Goal: Task Accomplishment & Management: Use online tool/utility

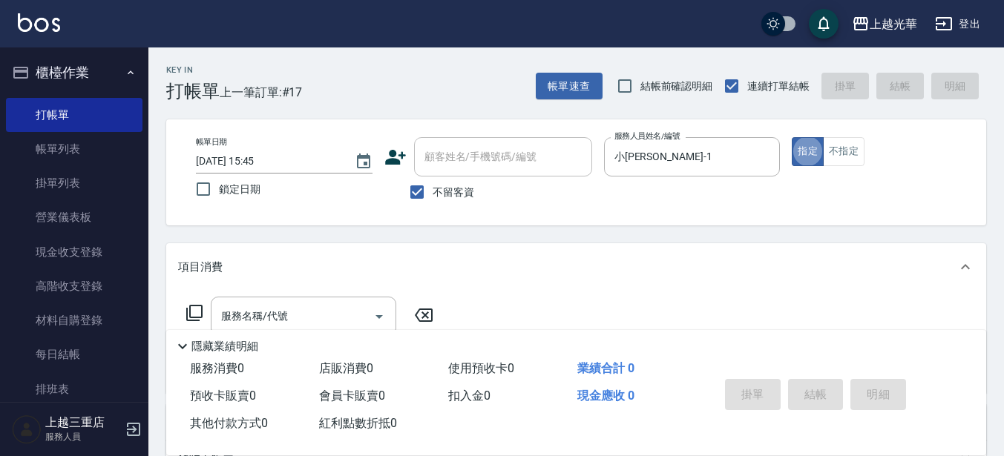
type button "true"
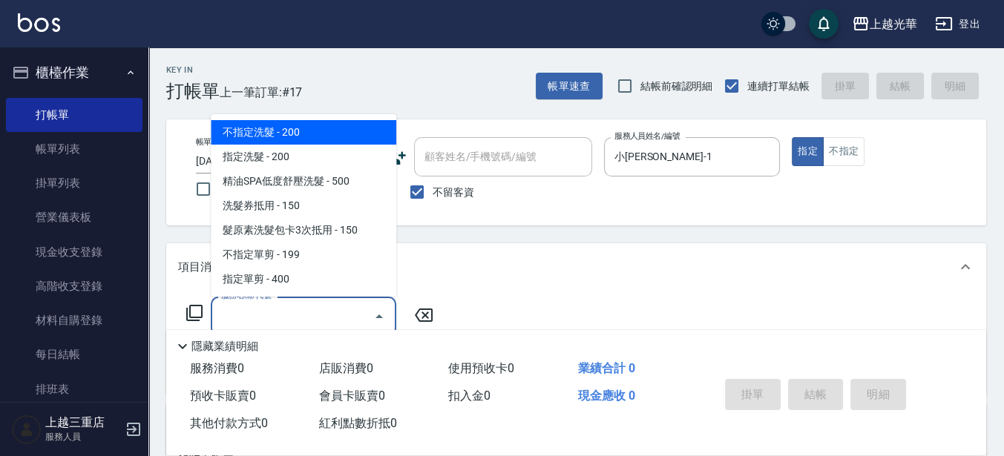
click at [280, 319] on input "服務名稱/代號" at bounding box center [292, 317] width 150 height 26
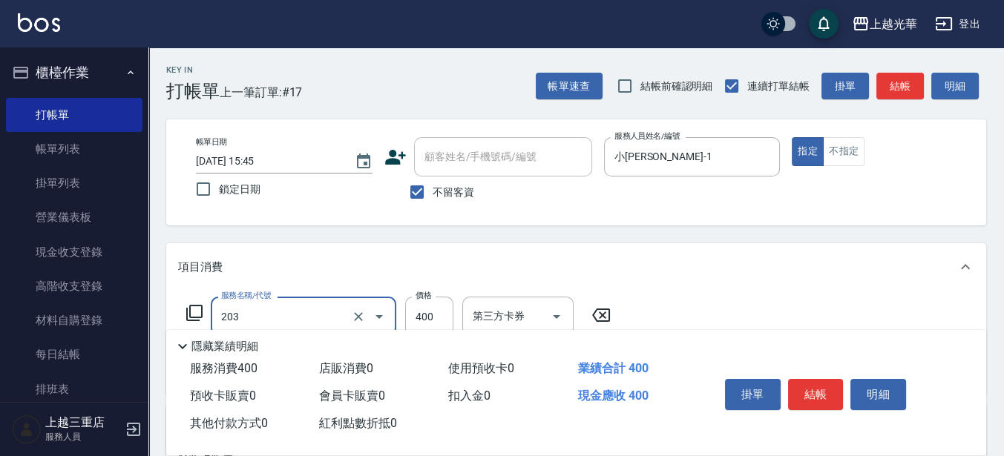
type input "指定單剪(203)"
type input "200"
click at [818, 393] on button "結帳" at bounding box center [816, 394] width 56 height 31
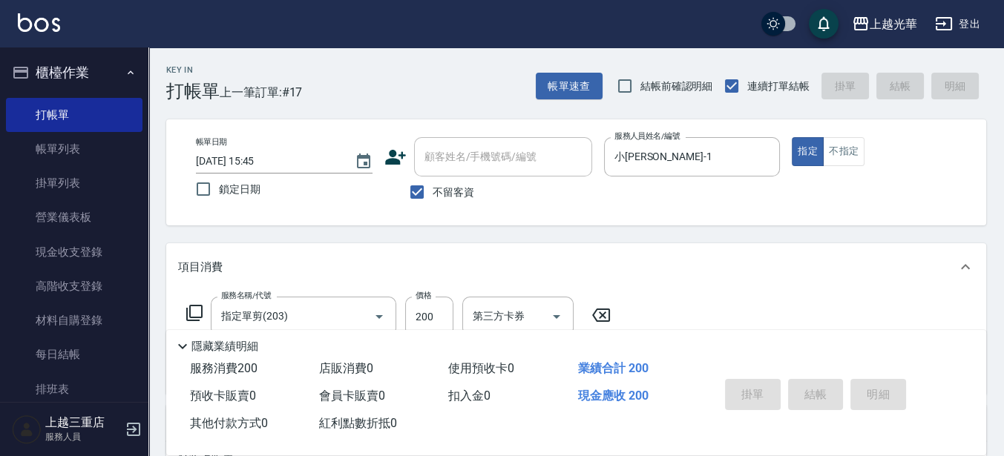
type input "[DATE] 16:18"
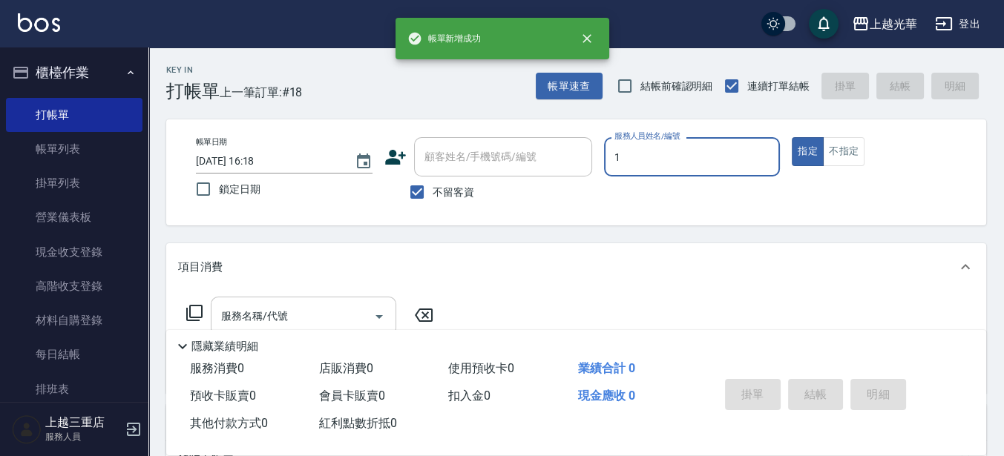
type input "小[PERSON_NAME]-1"
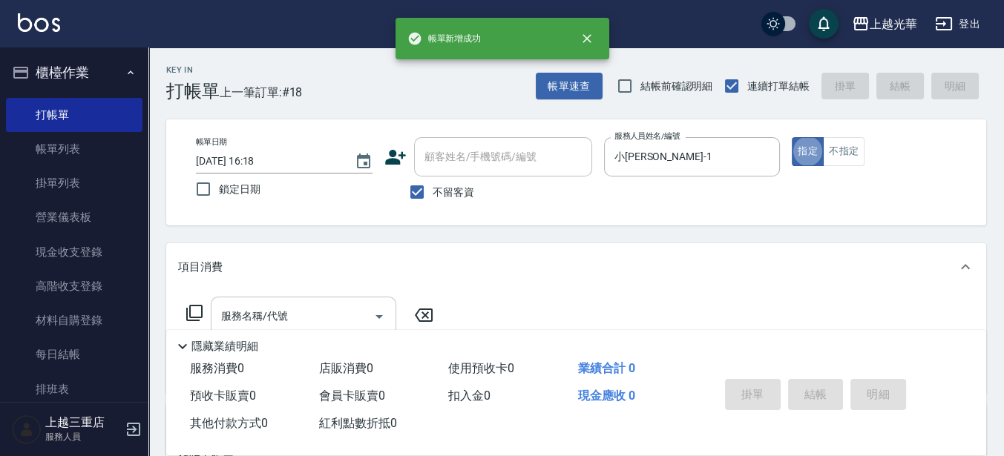
click at [265, 320] on input "服務名稱/代號" at bounding box center [292, 317] width 150 height 26
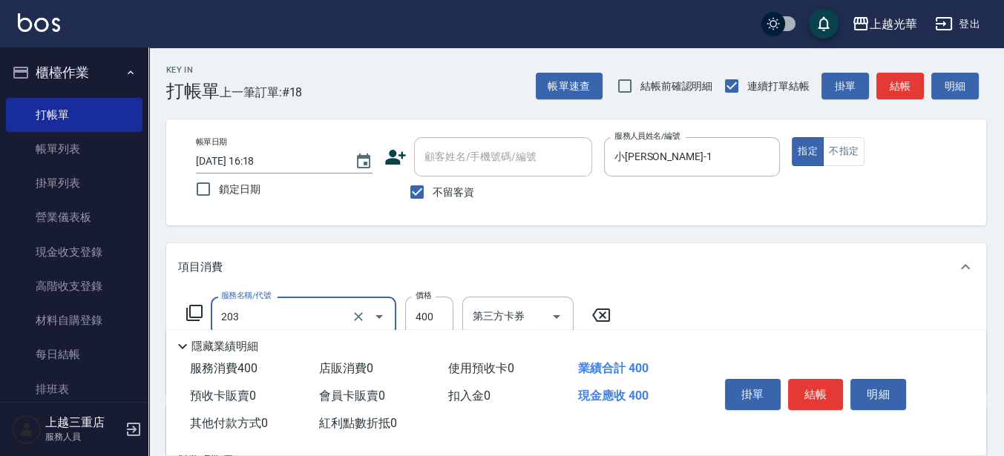
type input "指定單剪(203)"
type input "200"
click at [805, 387] on button "結帳" at bounding box center [816, 394] width 56 height 31
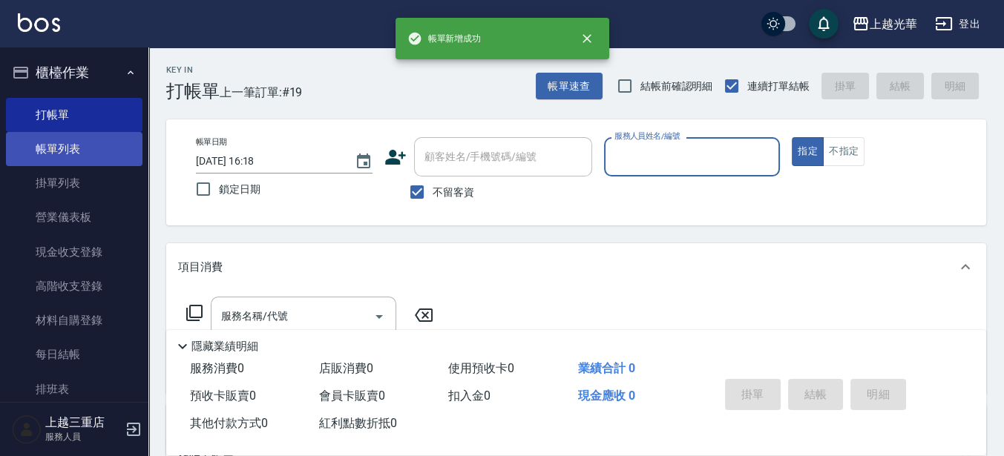
click at [87, 136] on link "帳單列表" at bounding box center [74, 149] width 137 height 34
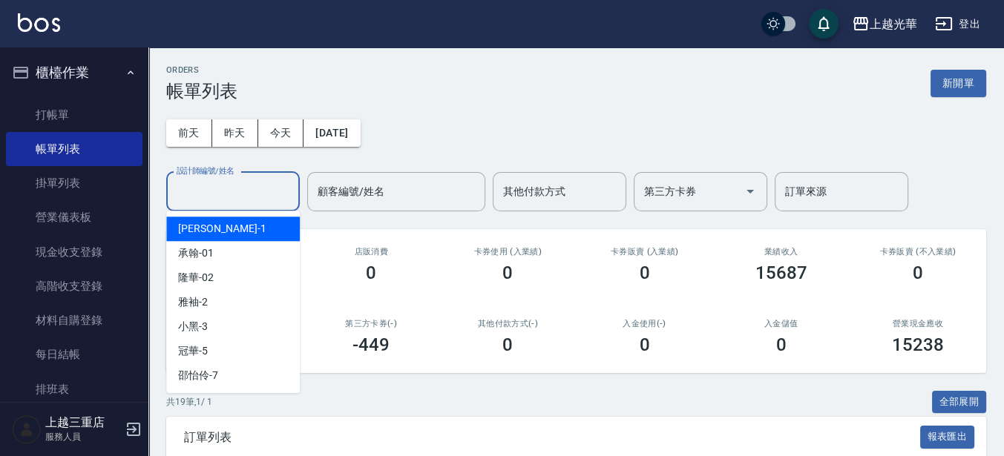
click at [232, 183] on input "設計師編號/姓名" at bounding box center [233, 192] width 120 height 26
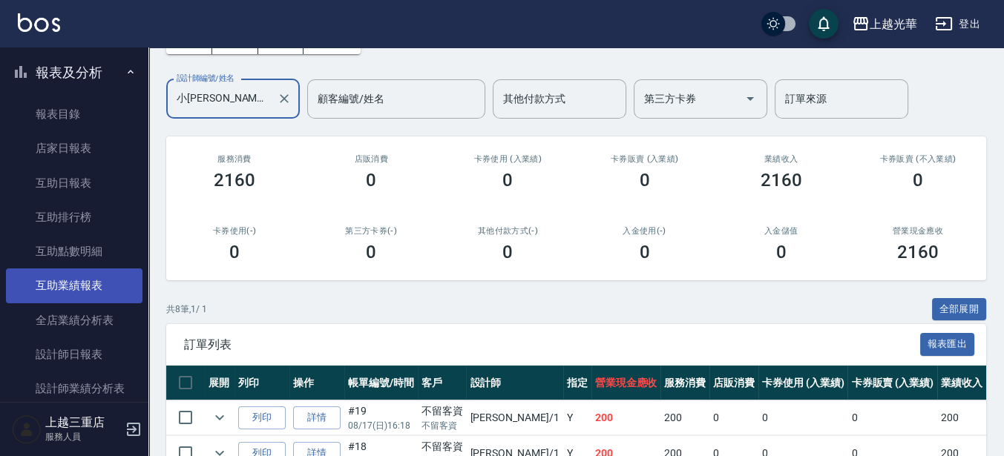
scroll to position [464, 0]
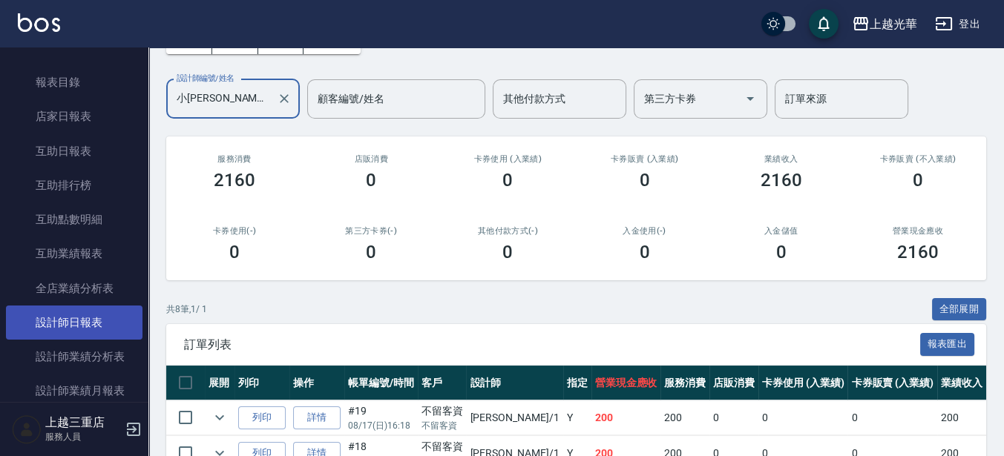
type input "小[PERSON_NAME]-1"
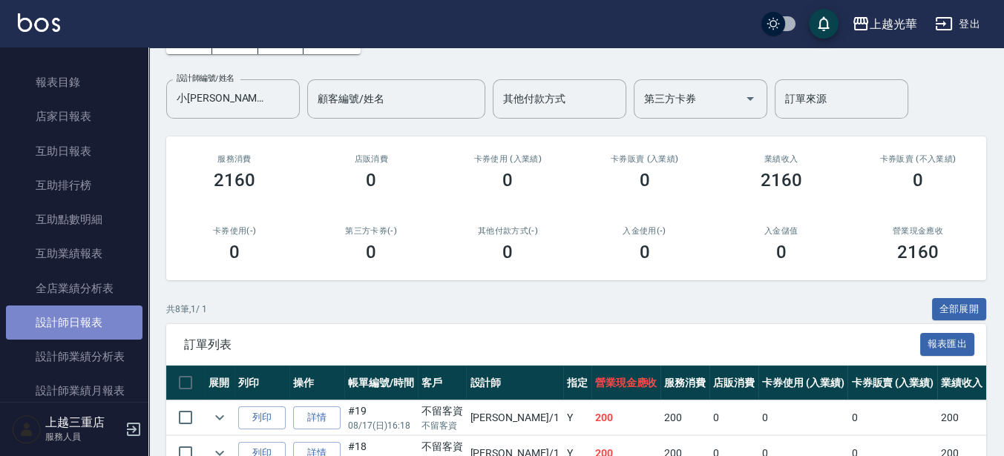
click at [99, 324] on link "設計師日報表" at bounding box center [74, 323] width 137 height 34
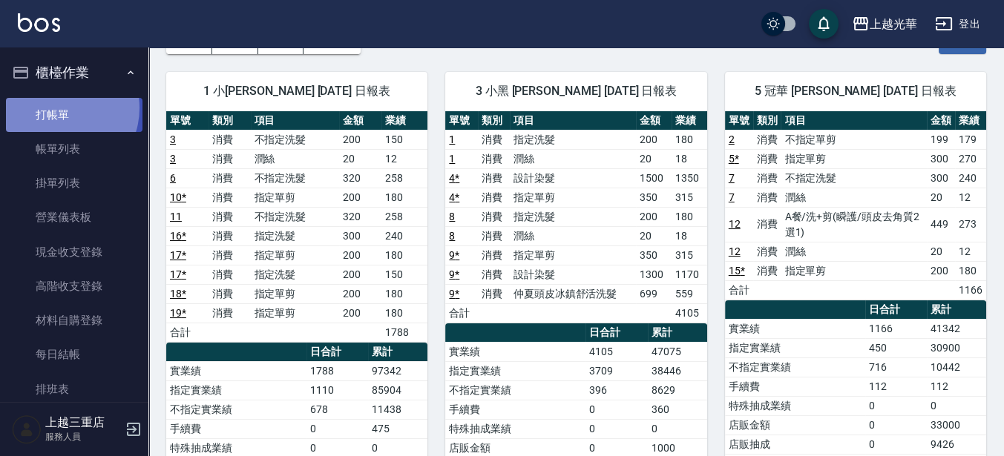
click at [56, 108] on link "打帳單" at bounding box center [74, 115] width 137 height 34
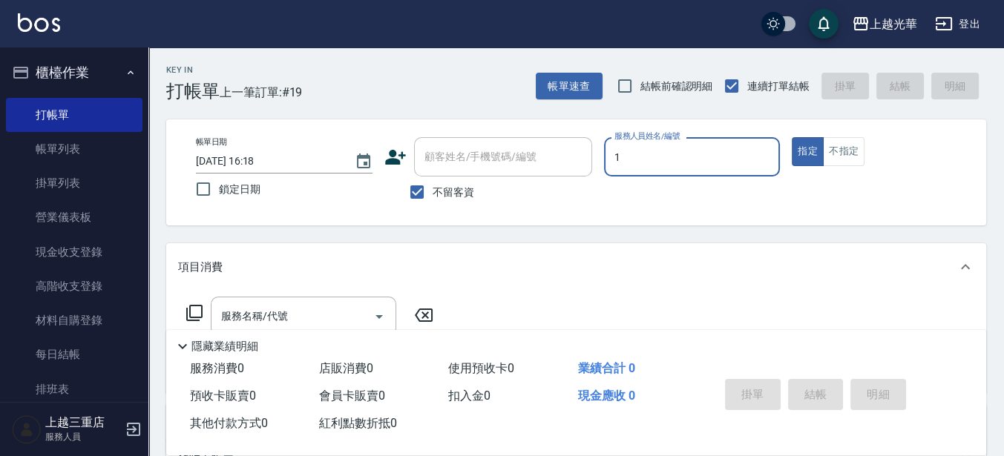
type input "小[PERSON_NAME]-1"
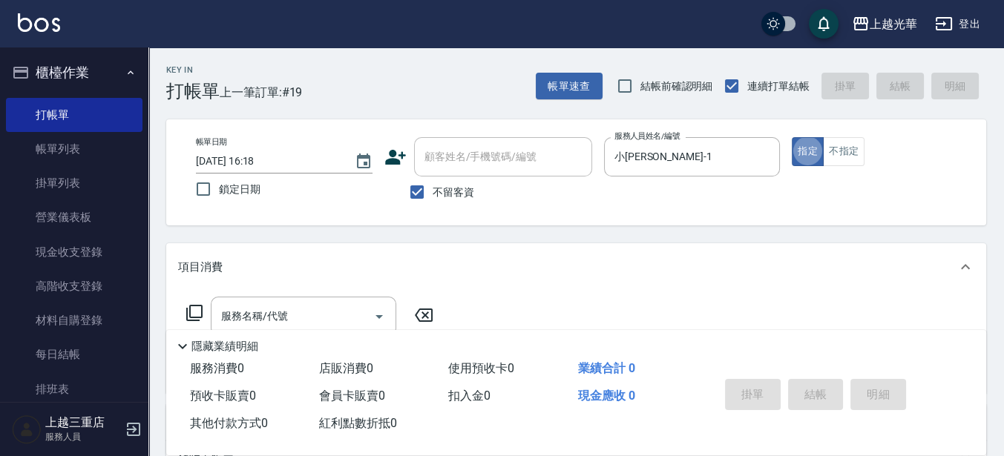
type button "true"
click at [315, 319] on input "服務名稱/代號" at bounding box center [292, 317] width 150 height 26
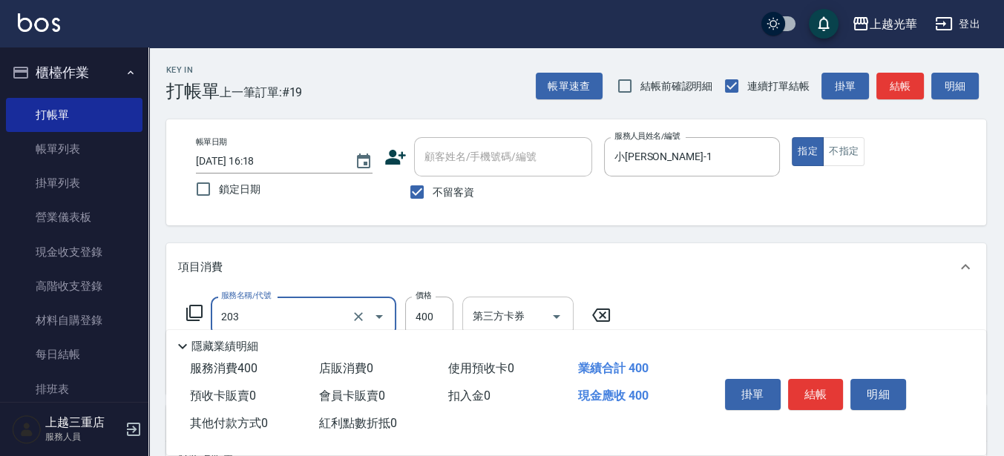
type input "指定單剪(203)"
type input "200"
click at [813, 397] on button "結帳" at bounding box center [816, 394] width 56 height 31
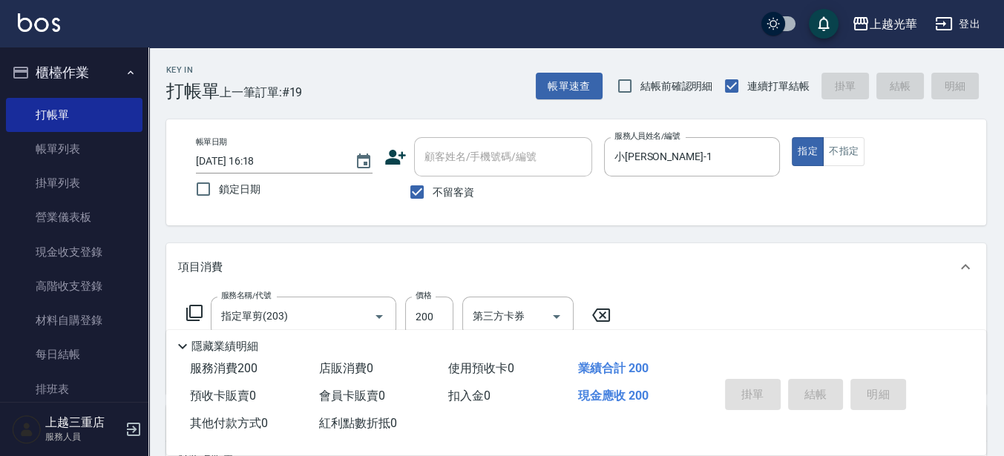
type input "[DATE] 16:39"
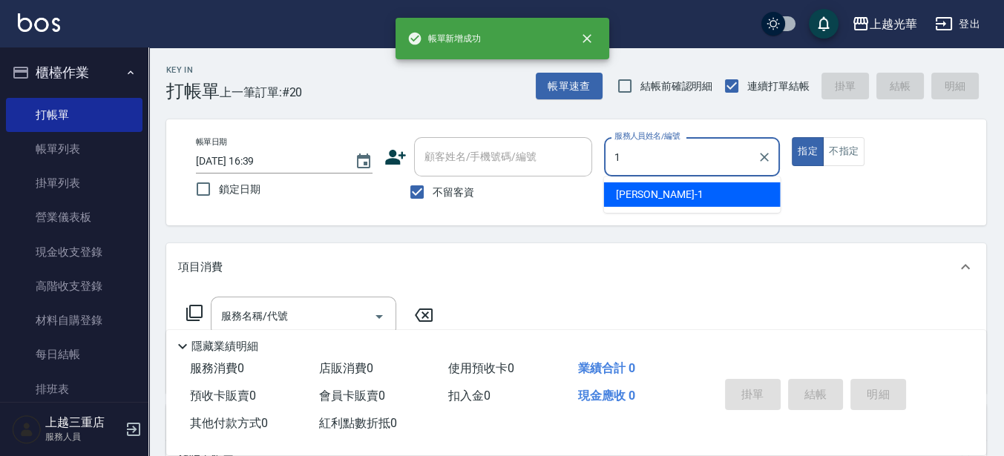
type input "小[PERSON_NAME]-1"
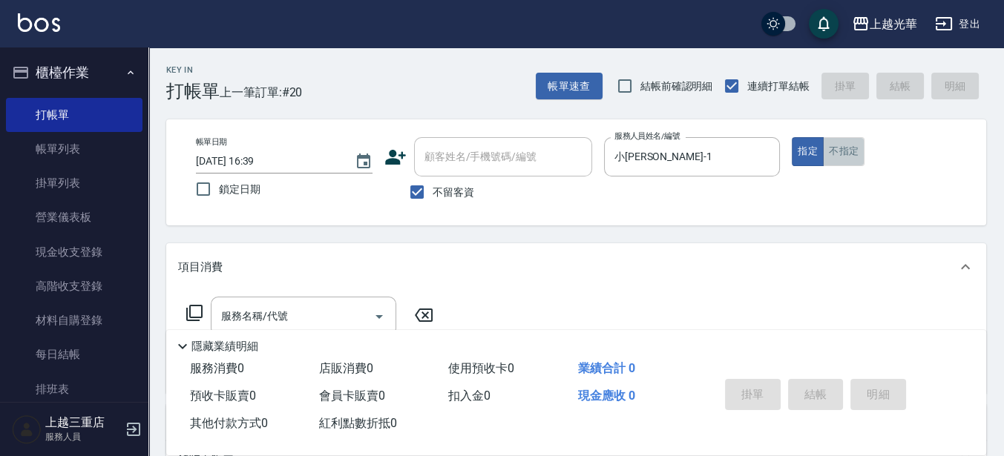
click at [834, 153] on button "不指定" at bounding box center [844, 151] width 42 height 29
click at [304, 316] on input "服務名稱/代號" at bounding box center [292, 317] width 150 height 26
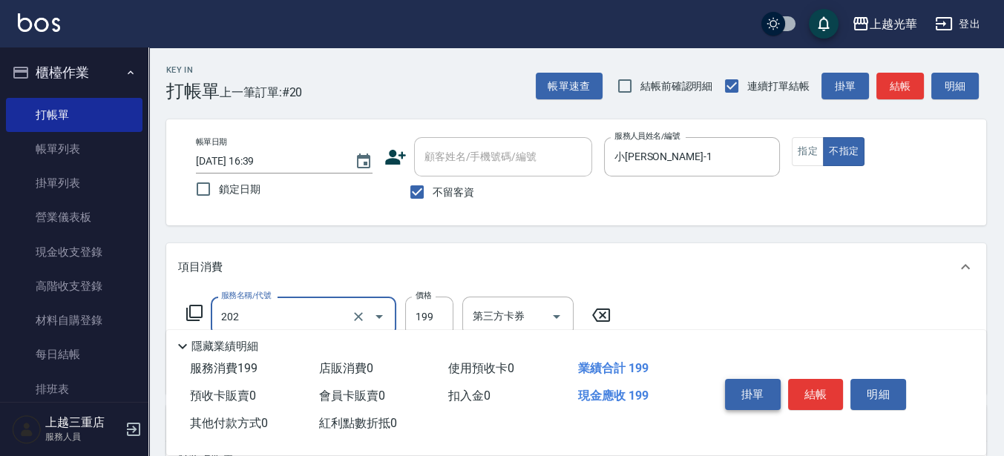
type input "不指定單剪(202)"
click at [816, 393] on button "結帳" at bounding box center [816, 394] width 56 height 31
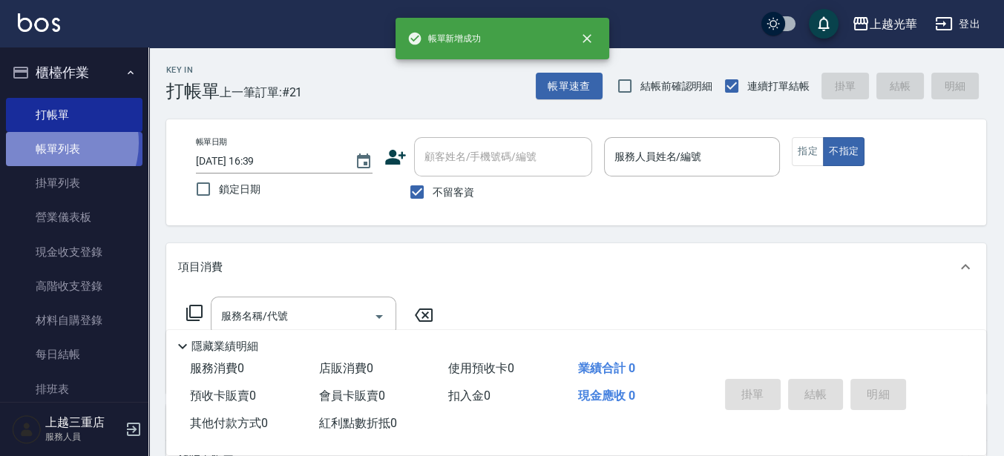
click at [51, 143] on link "帳單列表" at bounding box center [74, 149] width 137 height 34
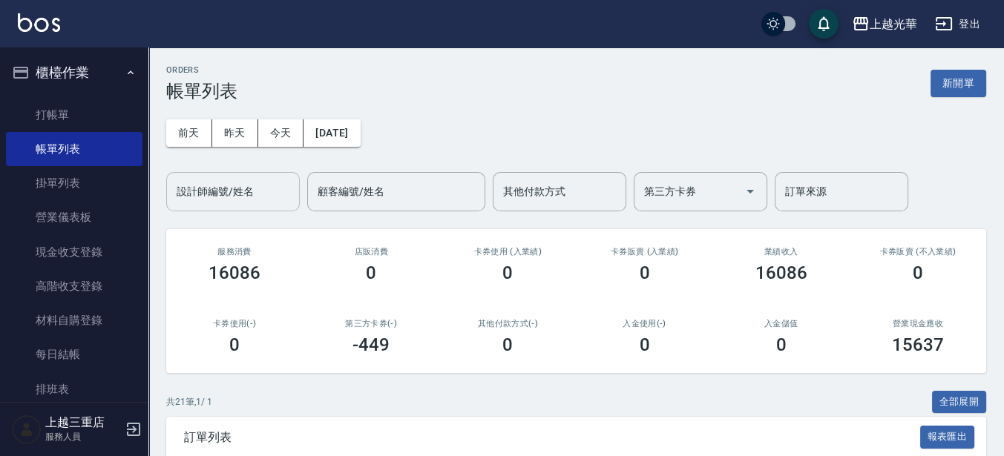
click at [242, 199] on input "設計師編號/姓名" at bounding box center [233, 192] width 120 height 26
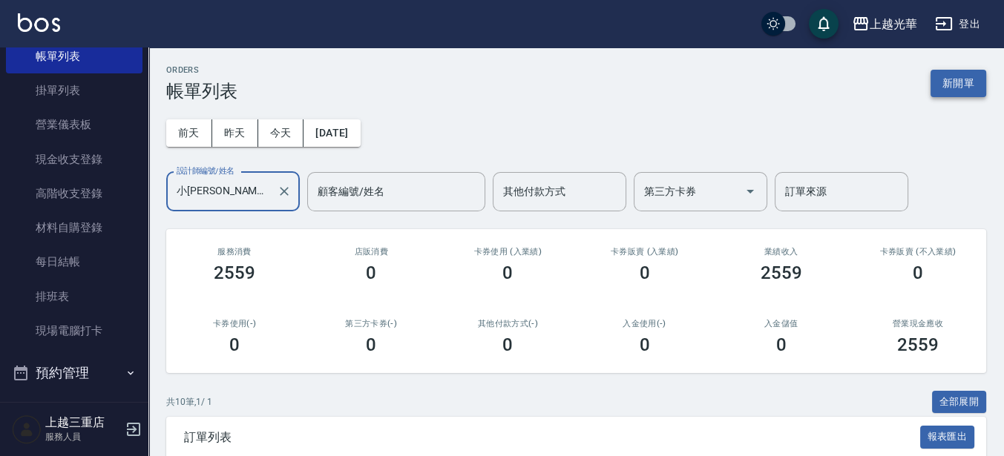
type input "小[PERSON_NAME]-1"
click at [974, 96] on button "新開單" at bounding box center [959, 83] width 56 height 27
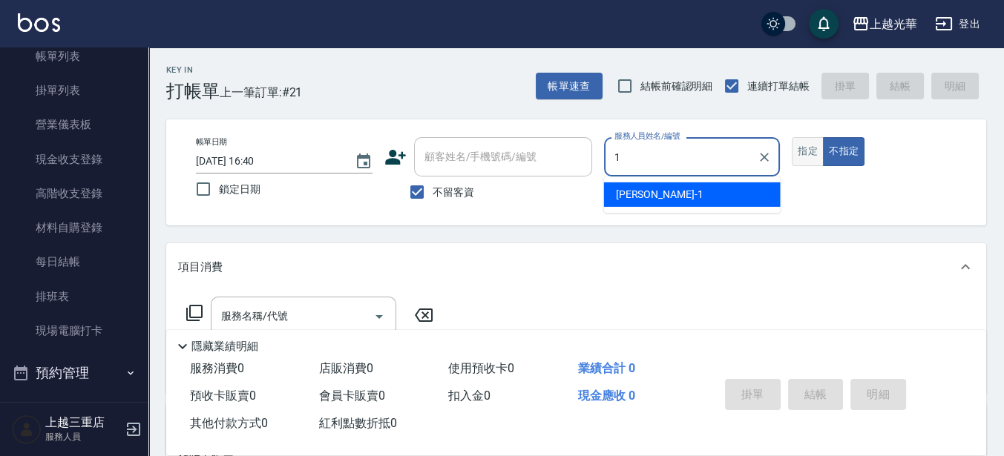
type input "1"
type button "false"
type input "小[PERSON_NAME]-1"
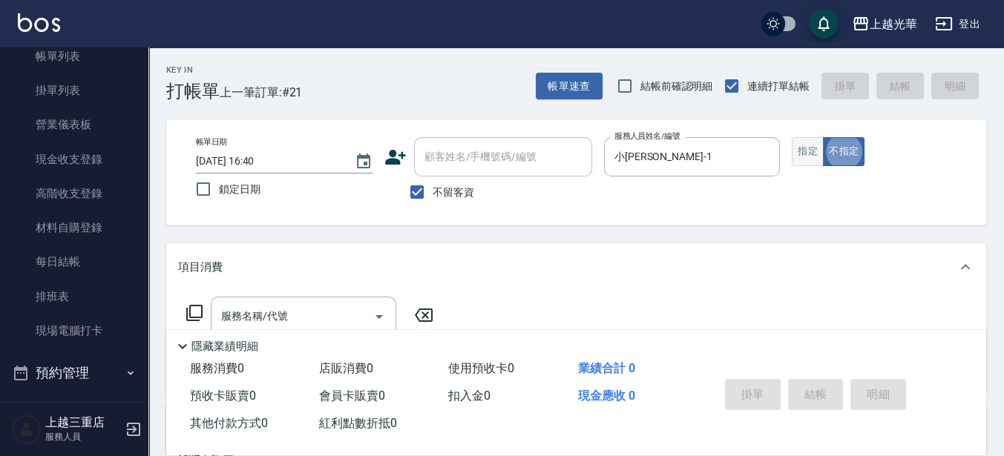
click at [813, 154] on button "指定" at bounding box center [808, 151] width 32 height 29
click at [303, 304] on input "服務名稱/代號" at bounding box center [292, 317] width 150 height 26
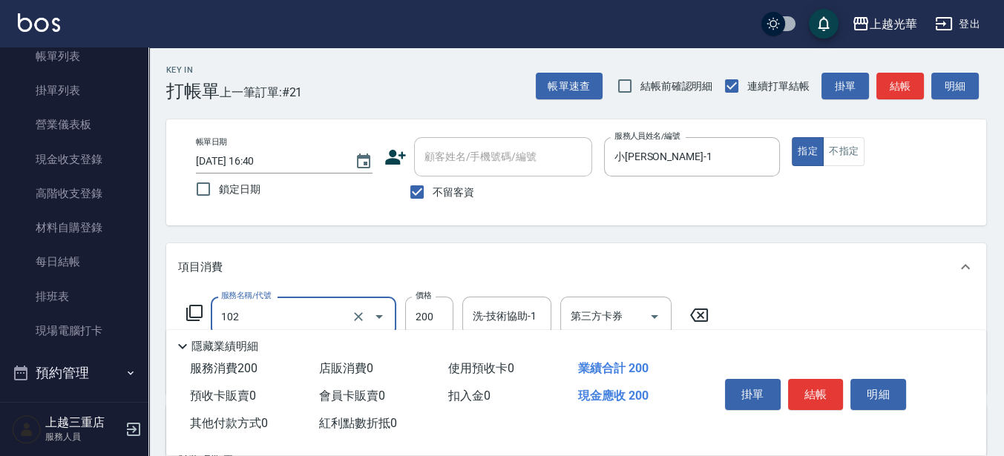
type input "指定洗髮(102)"
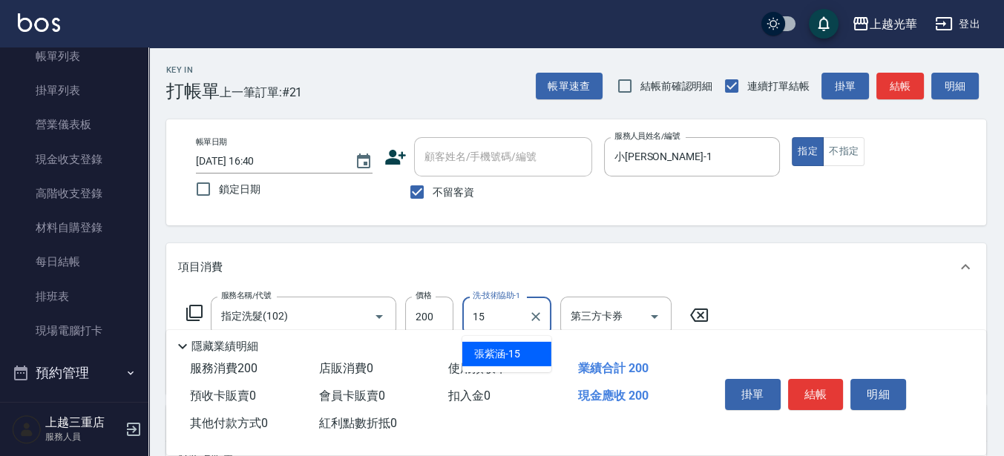
type input "[PERSON_NAME]-15"
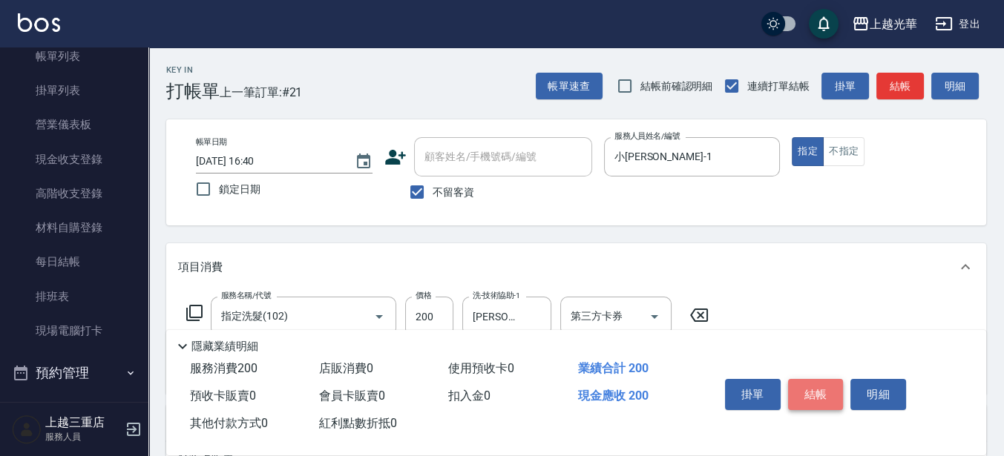
click at [825, 385] on button "結帳" at bounding box center [816, 394] width 56 height 31
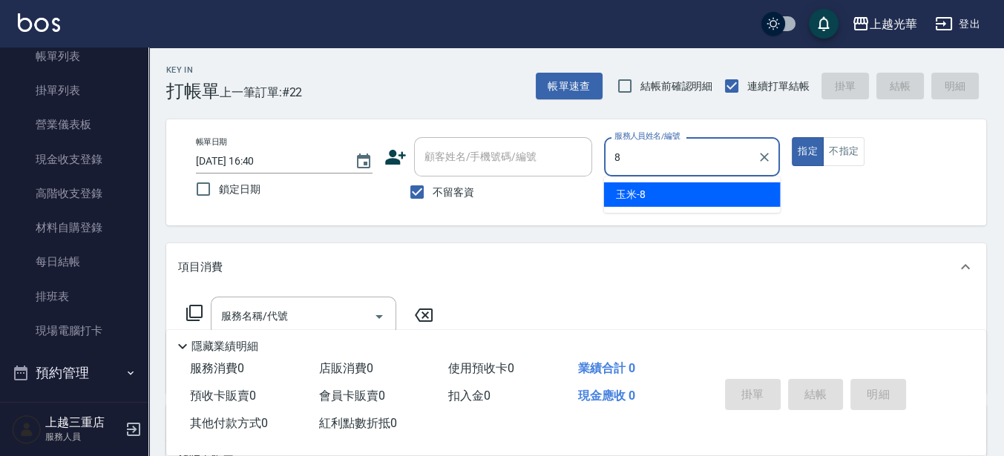
type input "玉米-8"
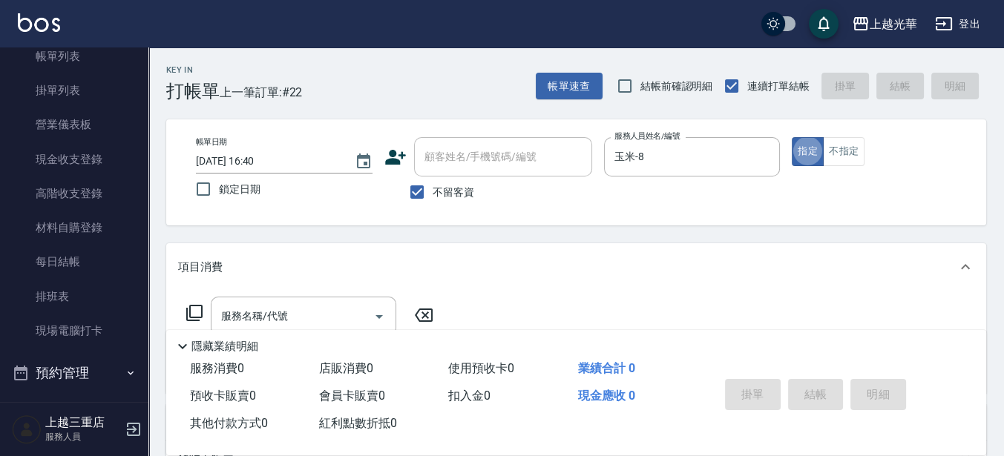
type button "true"
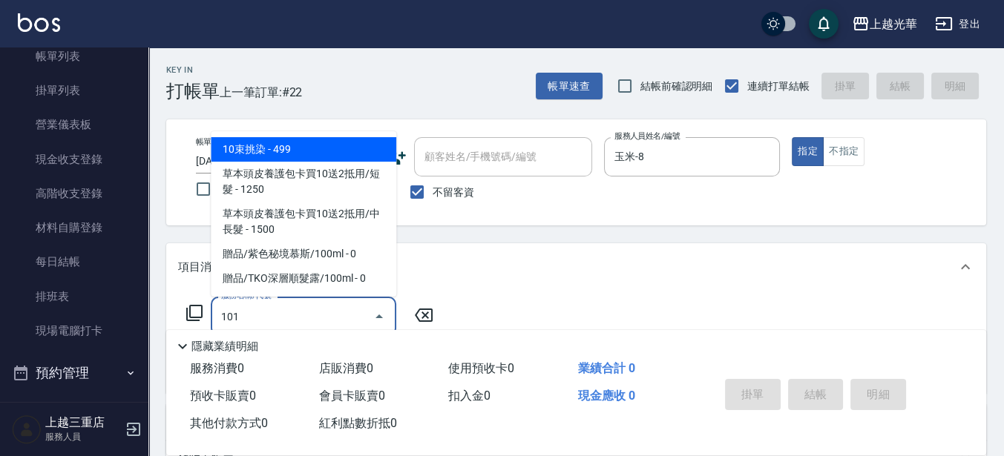
type input "1012"
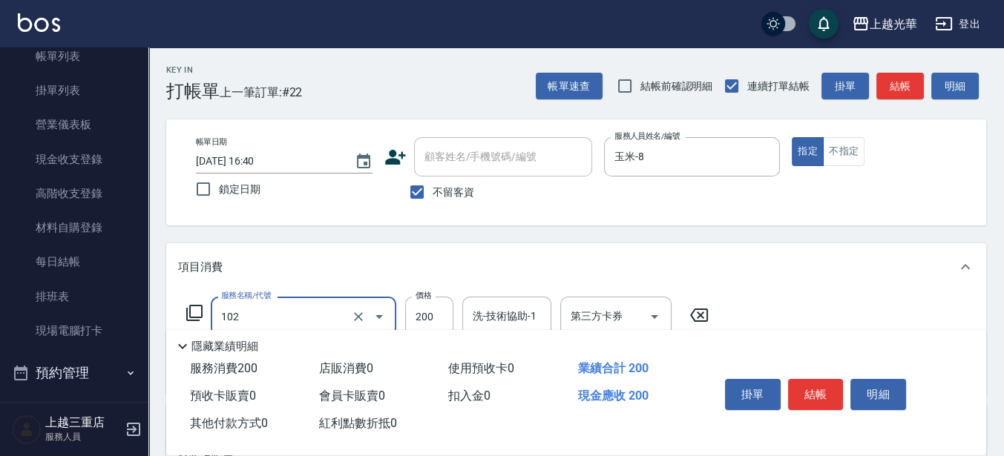
type input "指定洗髮(102)"
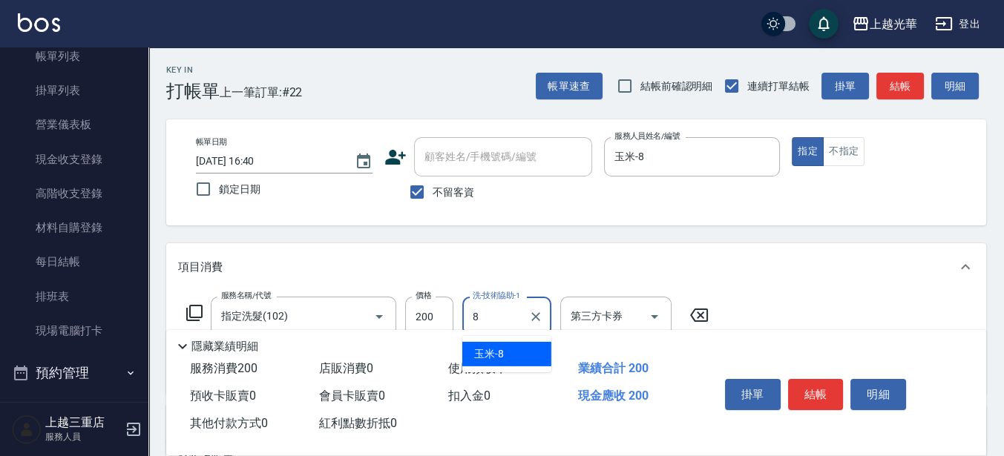
type input "玉米-8"
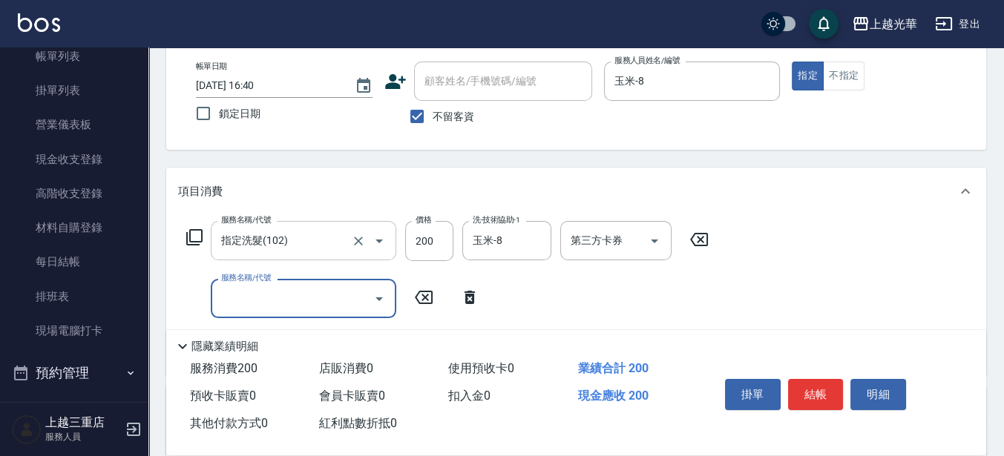
scroll to position [186, 0]
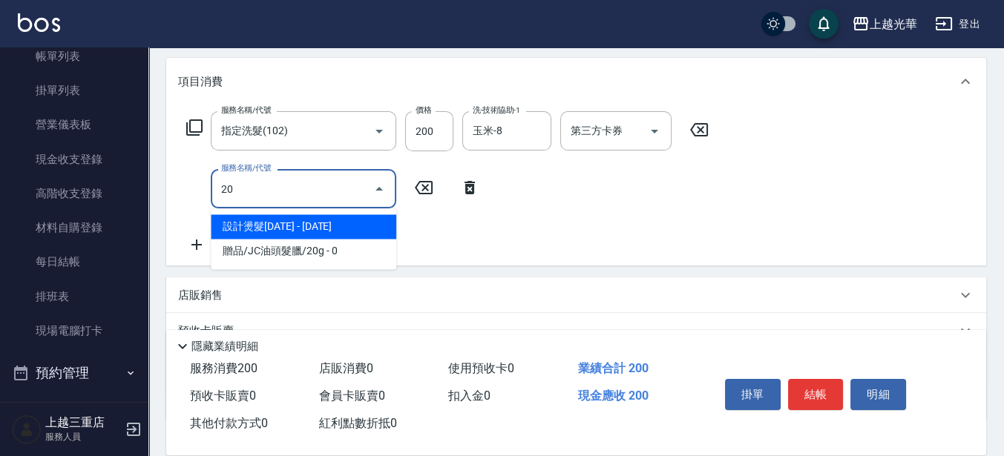
type input "設計燙髮2000(306)"
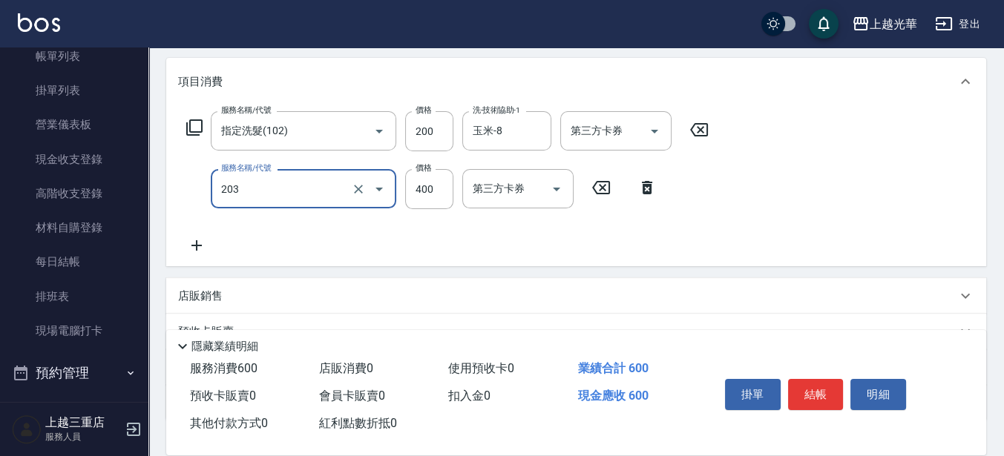
type input "指定單剪(203)"
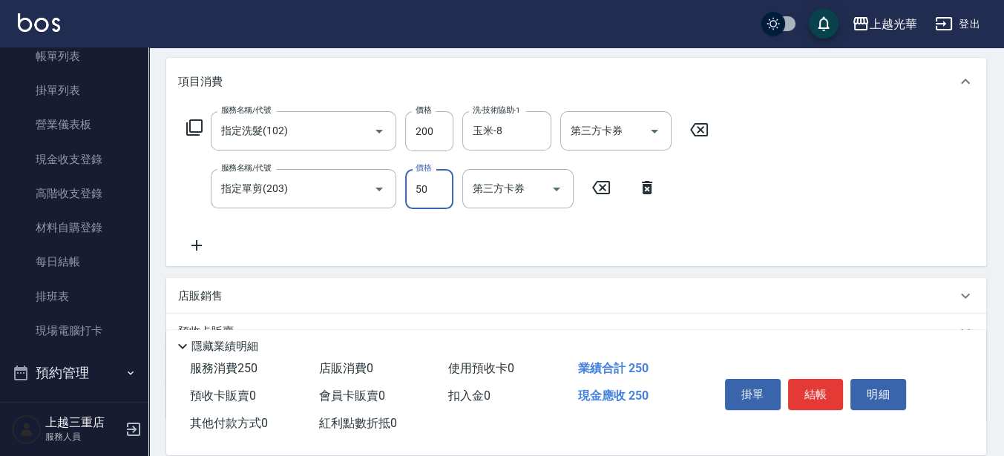
type input "50"
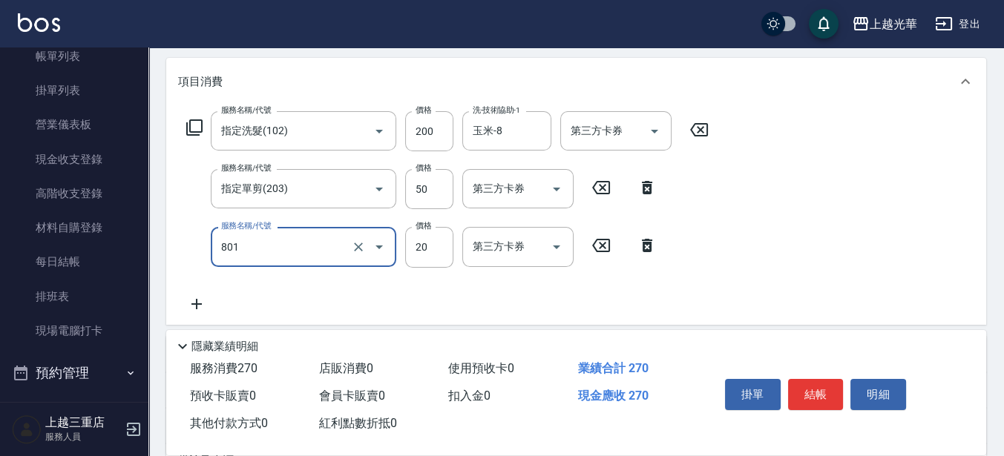
type input "潤絲(801)"
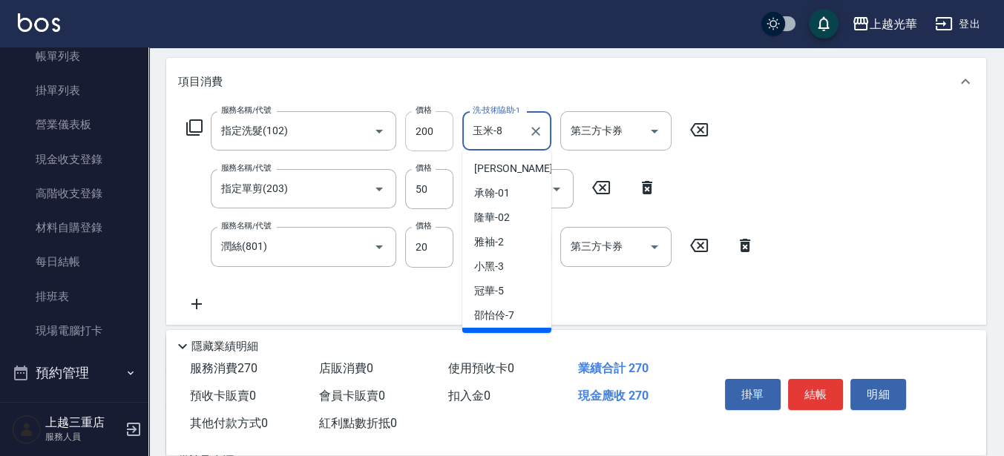
scroll to position [19, 0]
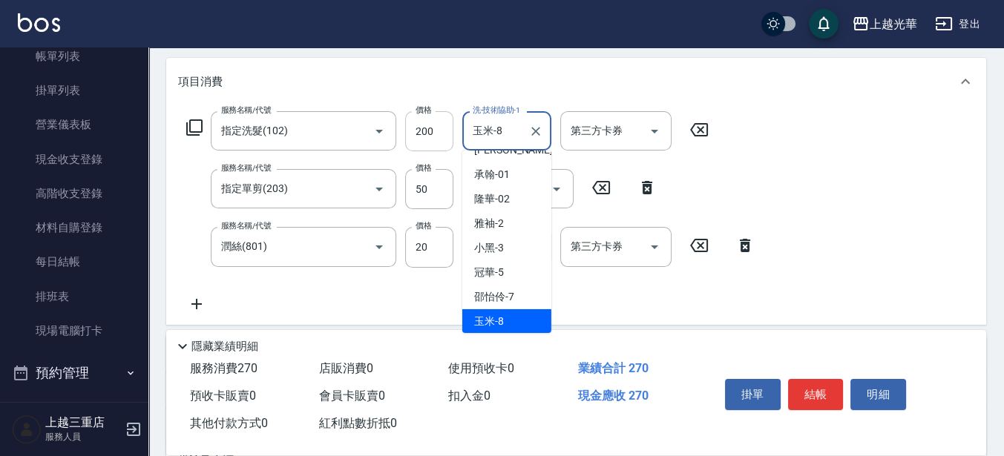
drag, startPoint x: 519, startPoint y: 128, endPoint x: 442, endPoint y: 131, distance: 77.2
click at [442, 131] on div "服務名稱/代號 指定洗髮(102) 服務名稱/代號 價格 200 價格 洗-技術協助-1 玉米-8 洗-技術協助-1 第三方卡券 第三方卡券" at bounding box center [447, 131] width 539 height 40
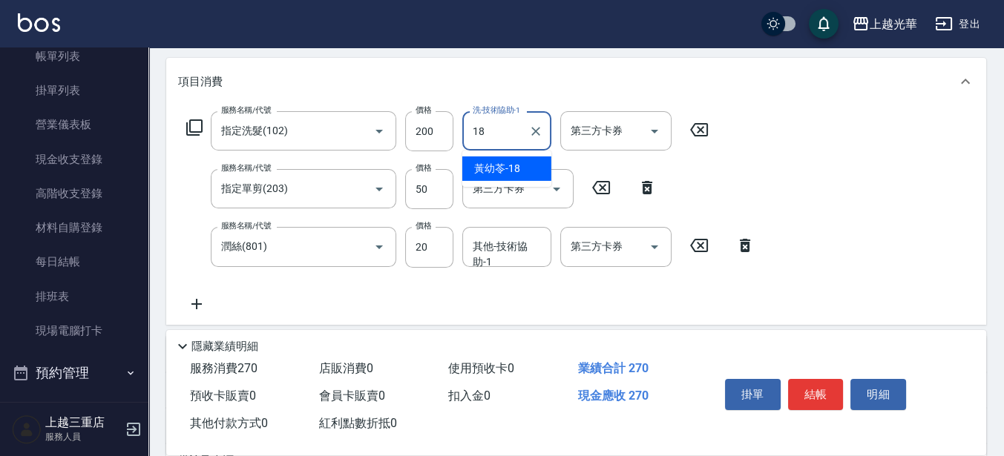
type input "[PERSON_NAME]-18"
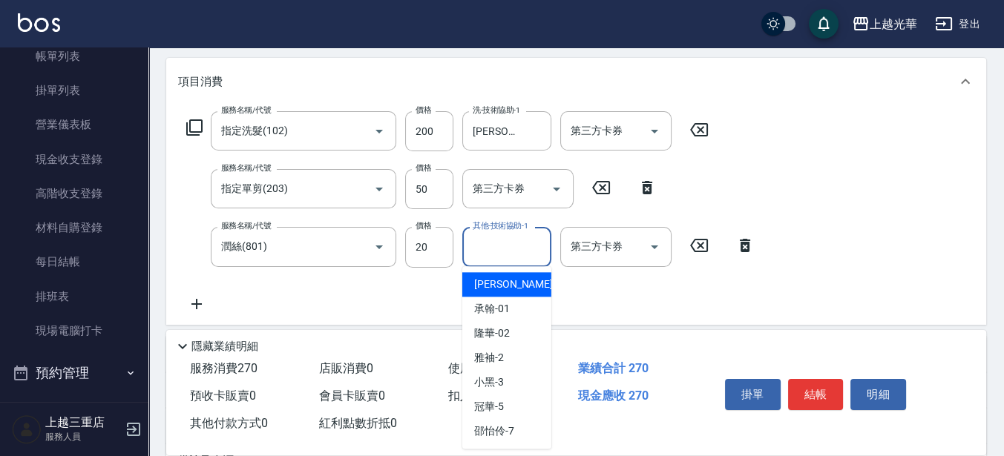
click at [516, 253] on input "其他-技術協助-1" at bounding box center [507, 247] width 76 height 26
type input "[PERSON_NAME]-18"
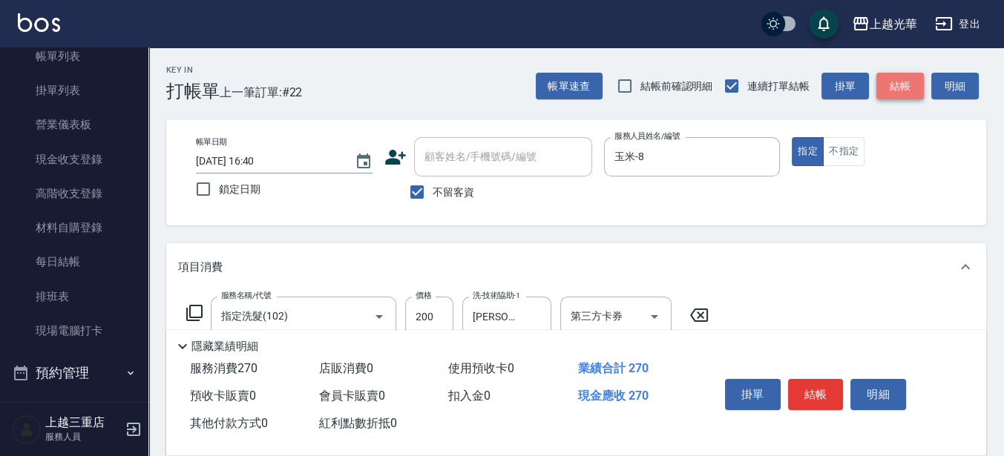
click at [882, 90] on button "結帳" at bounding box center [899, 86] width 47 height 27
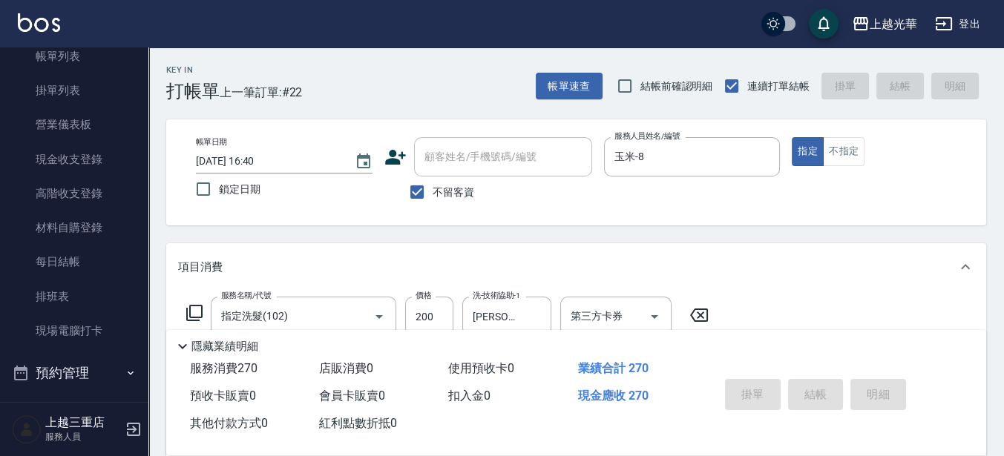
type input "[DATE] 16:41"
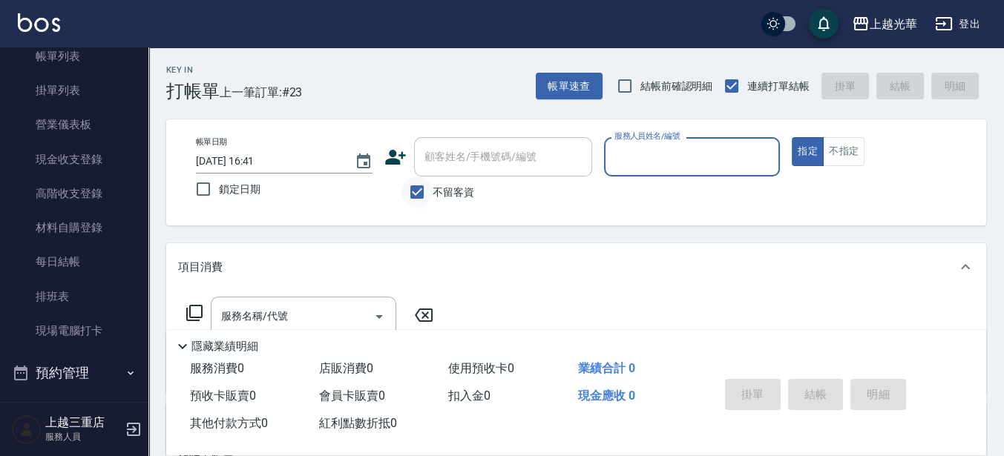
click at [427, 188] on input "不留客資" at bounding box center [416, 192] width 31 height 31
checkbox input "false"
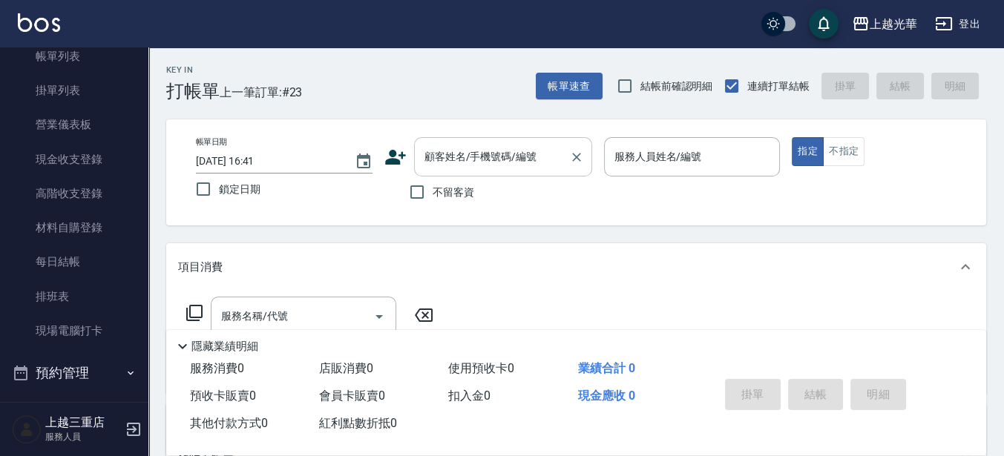
click at [464, 142] on div "顧客姓名/手機號碼/編號" at bounding box center [503, 156] width 178 height 39
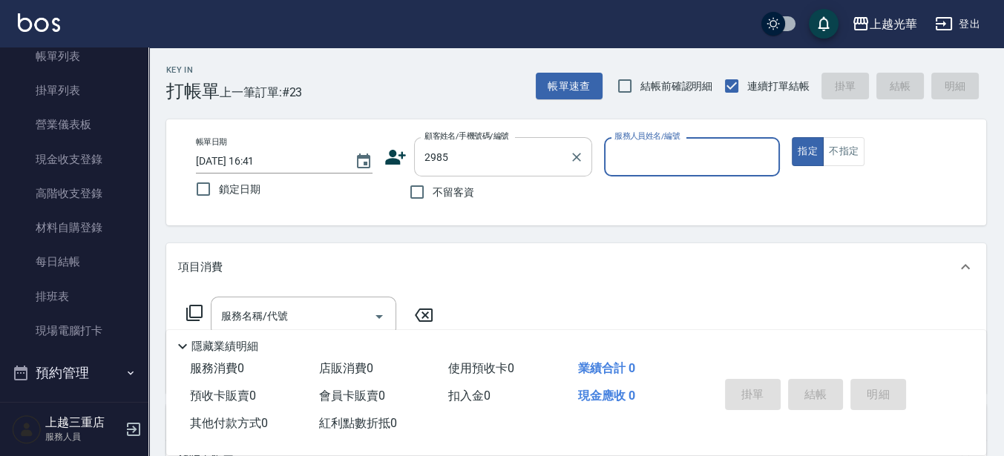
click at [792, 137] on button "指定" at bounding box center [808, 151] width 32 height 29
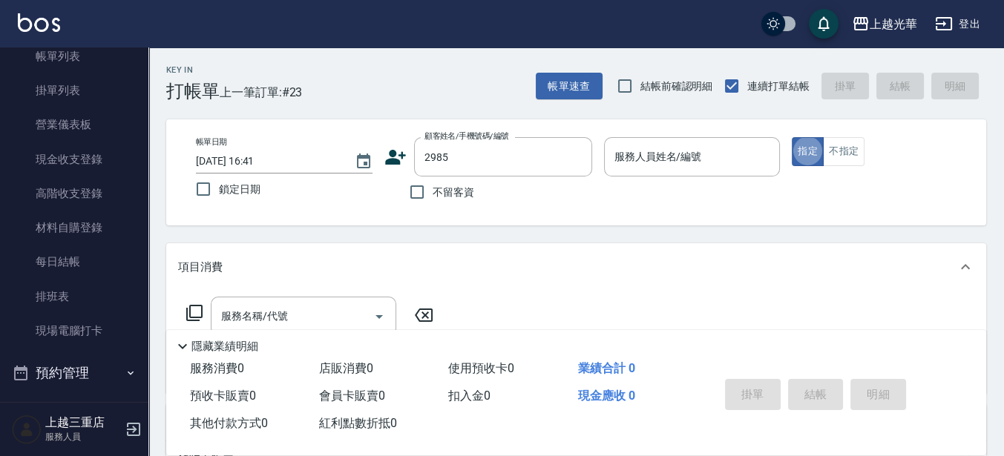
type input "[PERSON_NAME]/0928023746/2985"
type input "喨喨-9"
click at [584, 153] on button "Clear" at bounding box center [576, 157] width 21 height 21
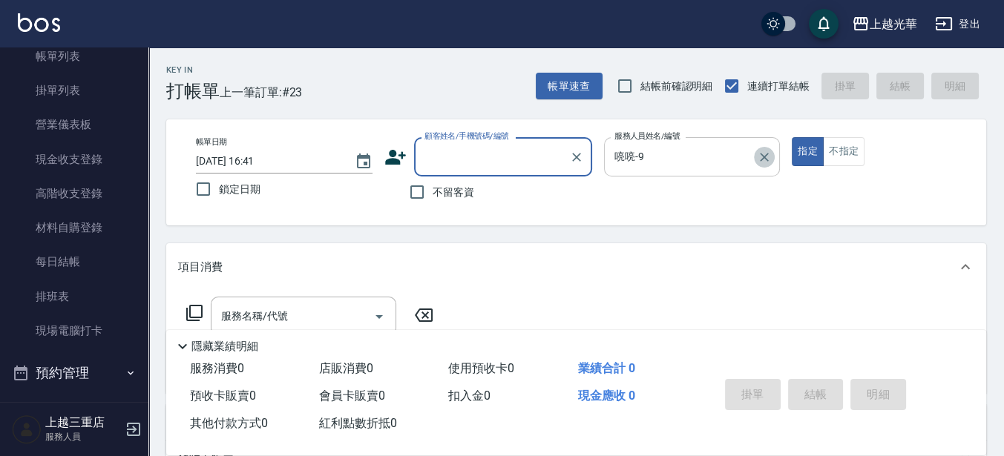
click at [767, 150] on icon "Clear" at bounding box center [764, 157] width 15 height 15
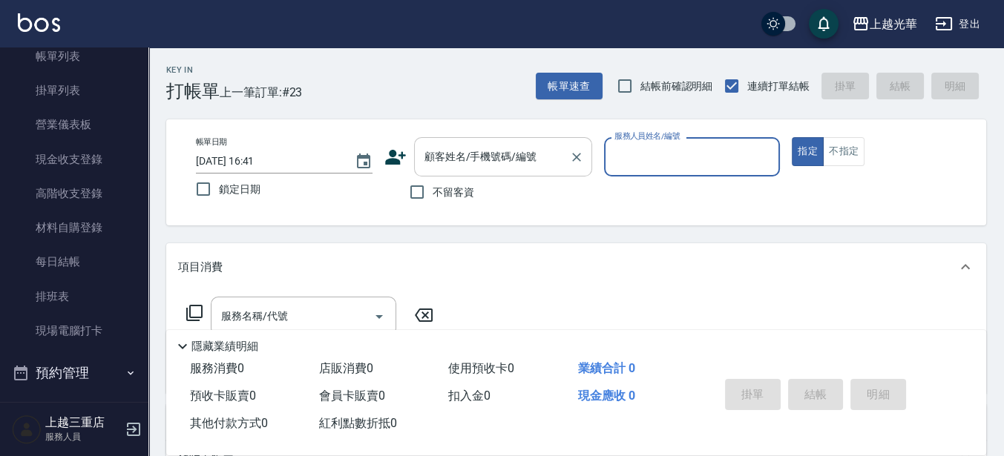
click at [453, 153] on input "顧客姓名/手機號碼/編號" at bounding box center [492, 157] width 142 height 26
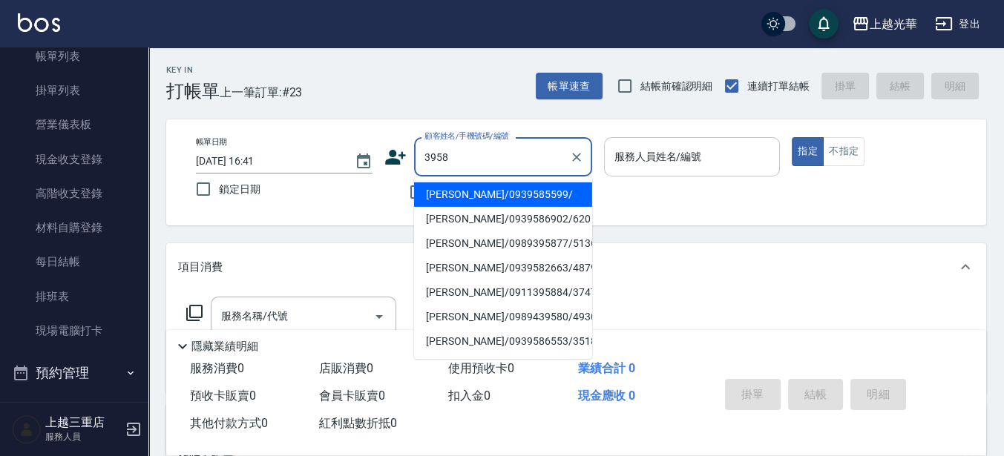
click at [495, 155] on input "3958" at bounding box center [492, 157] width 142 height 26
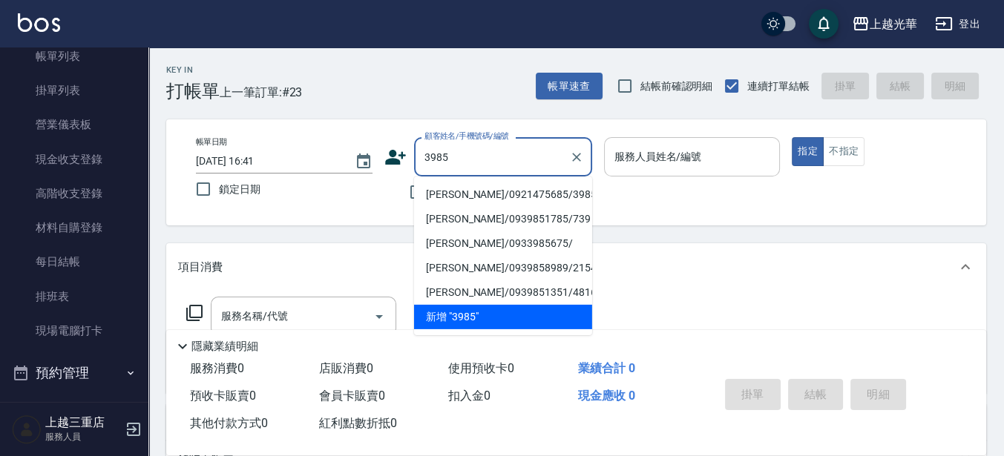
click at [468, 194] on li "[PERSON_NAME]/0921475685/3985" at bounding box center [503, 195] width 178 height 24
type input "[PERSON_NAME]/0921475685/3985"
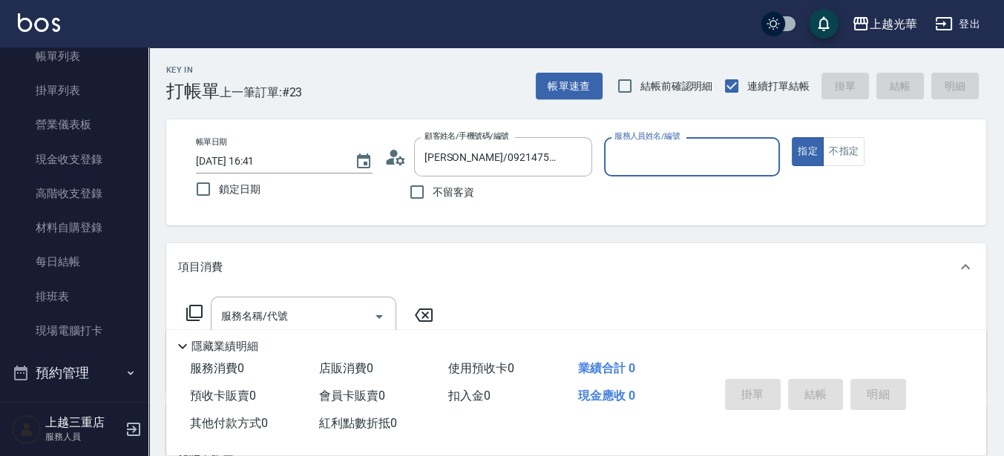
type input "小黑-3"
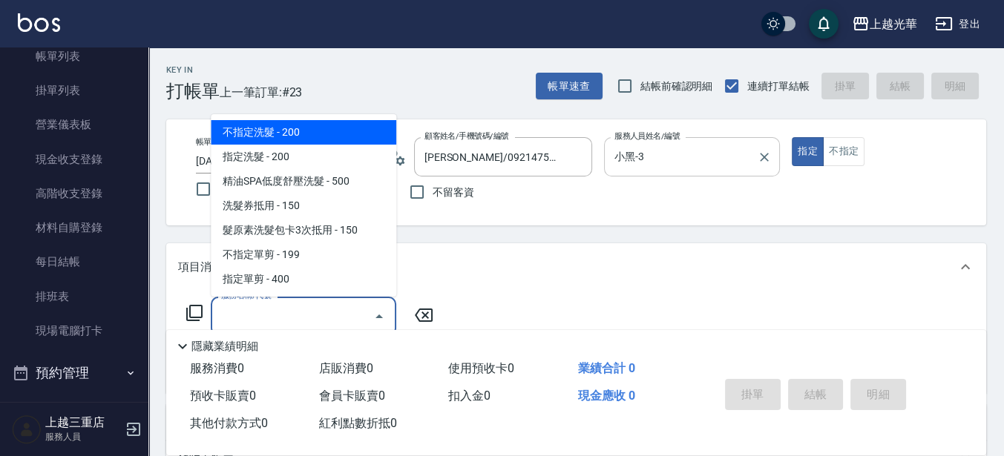
click at [263, 321] on input "服務名稱/代號" at bounding box center [292, 317] width 150 height 26
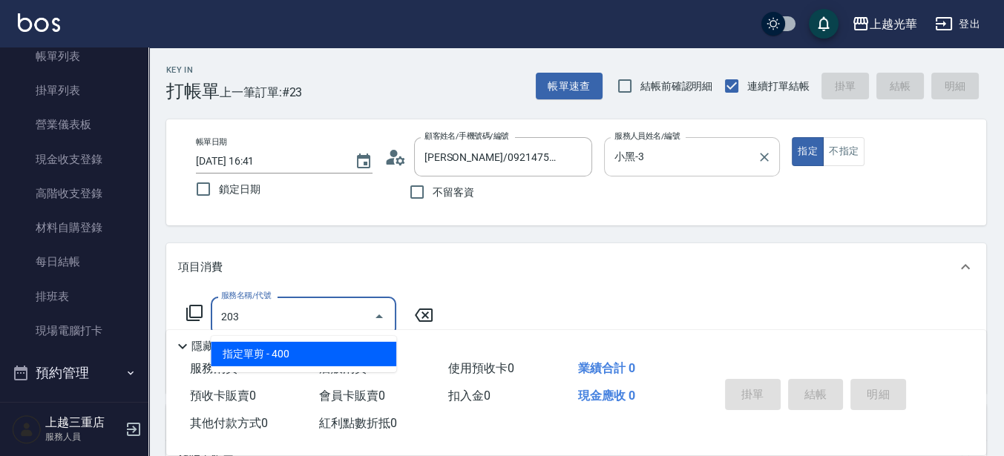
type input "指定單剪(203)"
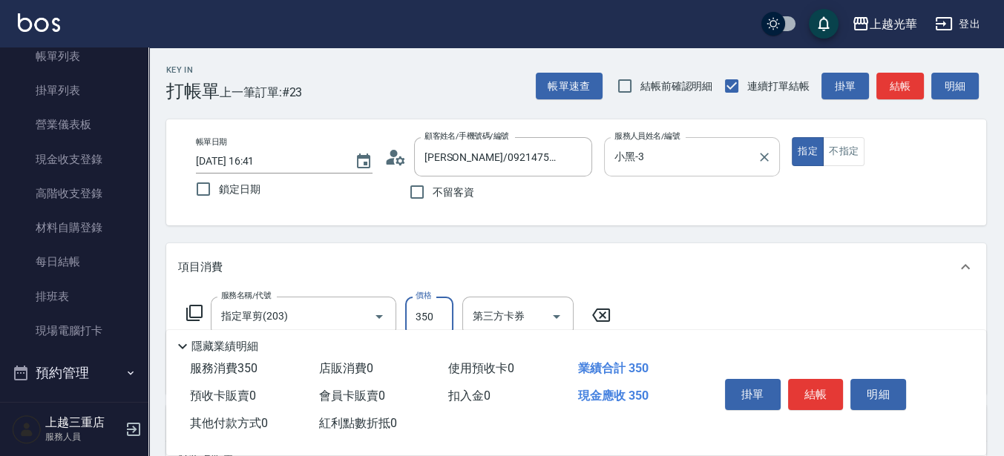
type input "350"
click at [805, 383] on button "結帳" at bounding box center [816, 394] width 56 height 31
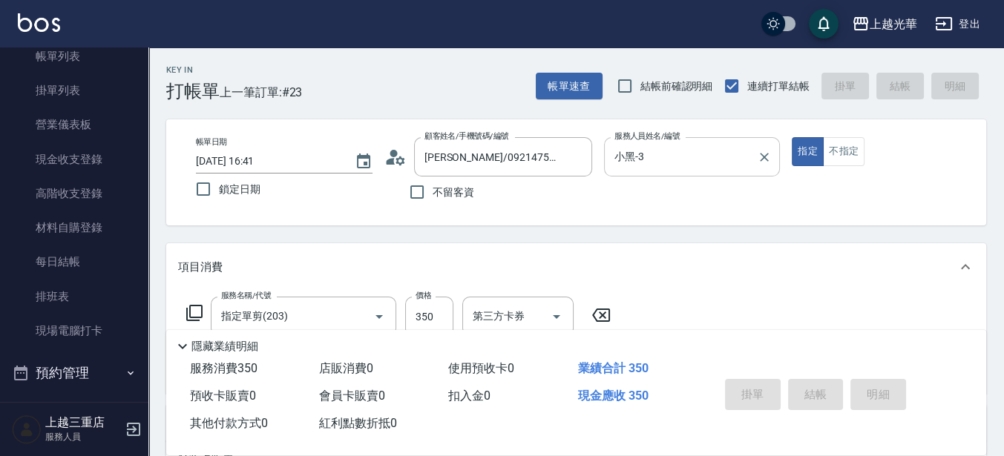
type input "[DATE] 16:42"
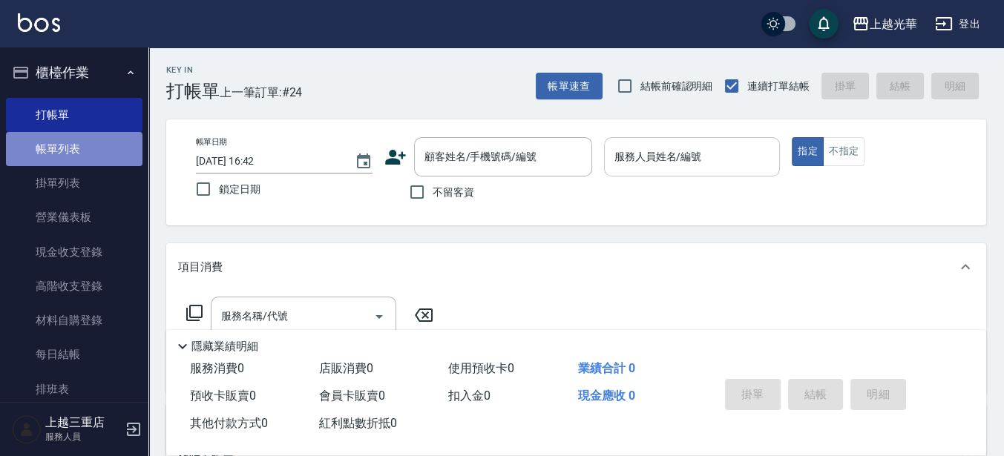
click at [89, 154] on link "帳單列表" at bounding box center [74, 149] width 137 height 34
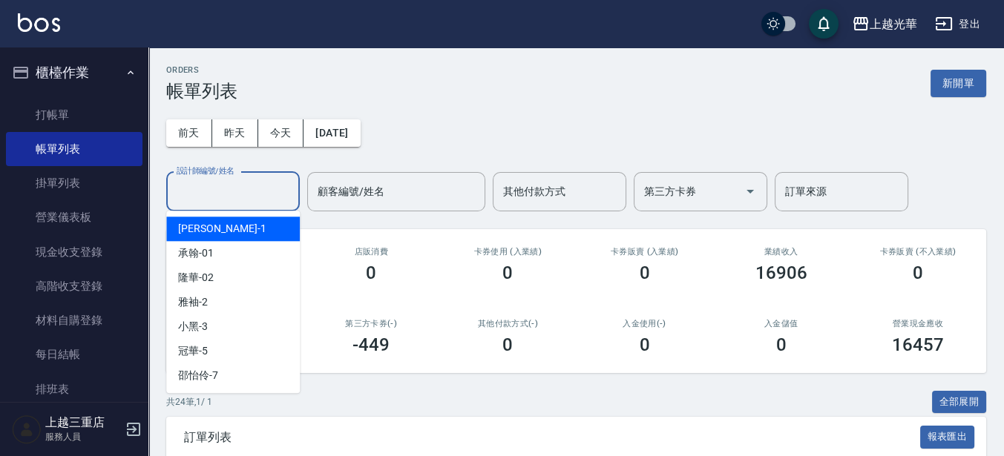
click at [257, 193] on input "設計師編號/姓名" at bounding box center [233, 192] width 120 height 26
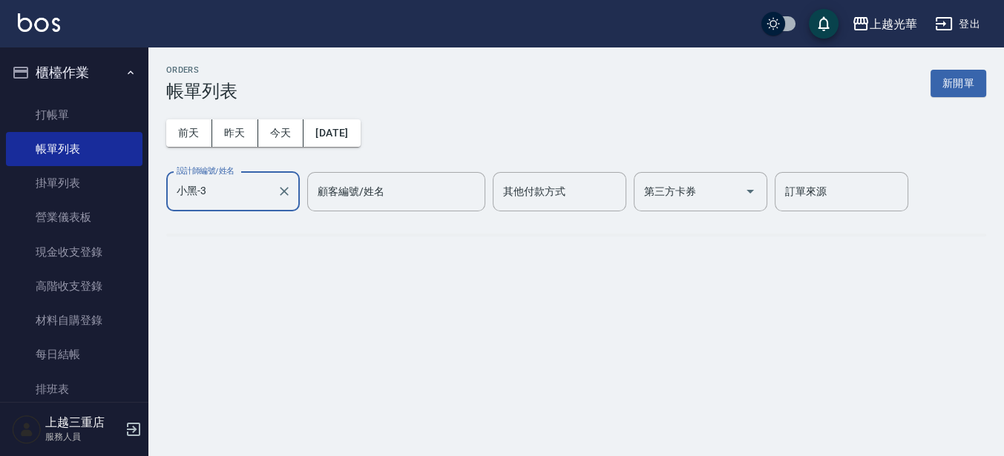
type input "小黑-3"
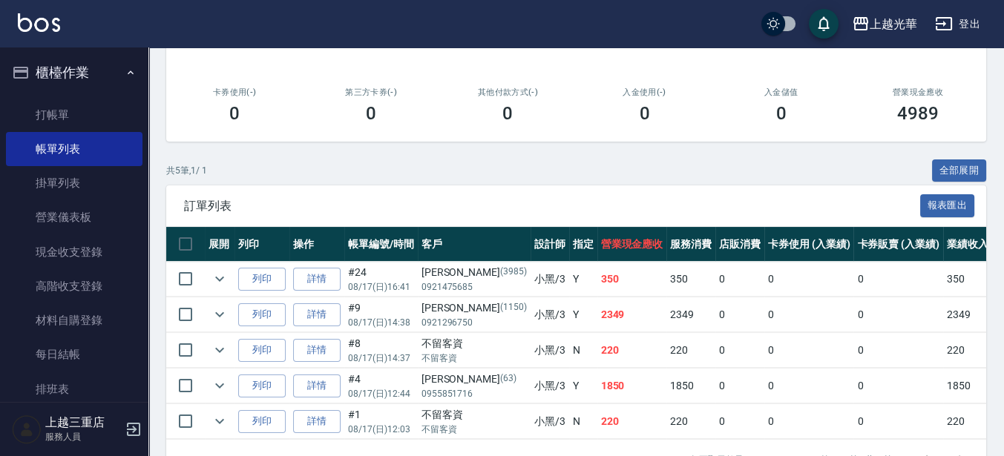
scroll to position [283, 0]
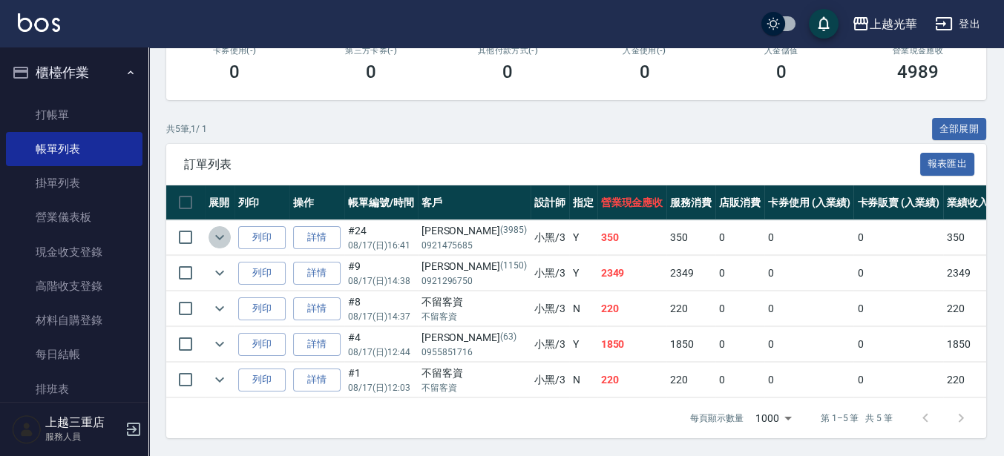
click at [215, 232] on icon "expand row" at bounding box center [220, 238] width 18 height 18
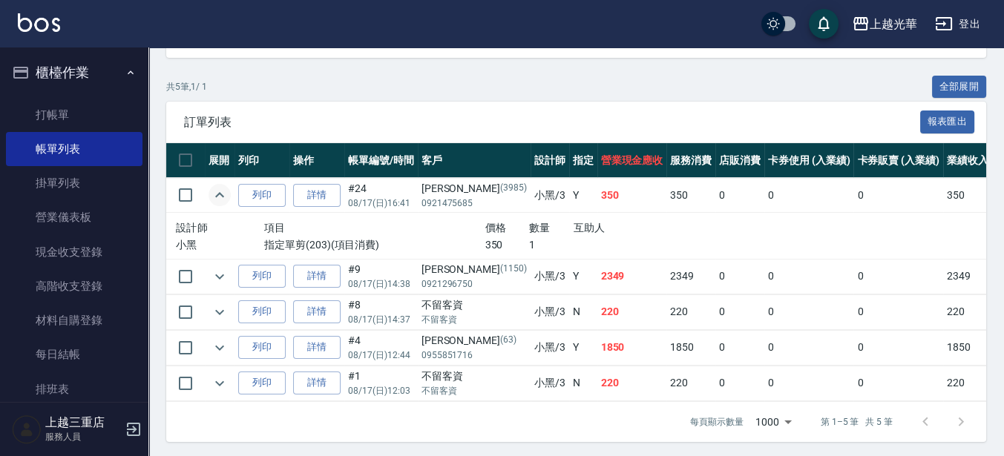
scroll to position [329, 0]
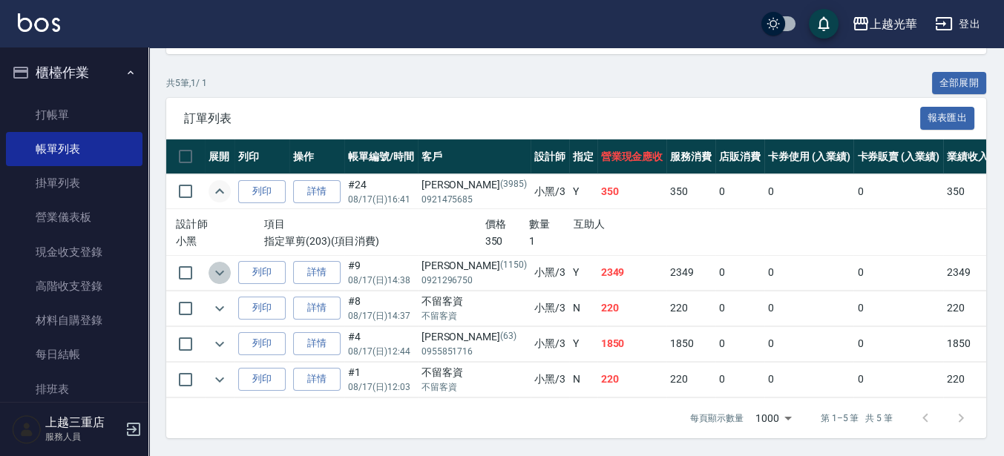
click at [225, 264] on icon "expand row" at bounding box center [220, 273] width 18 height 18
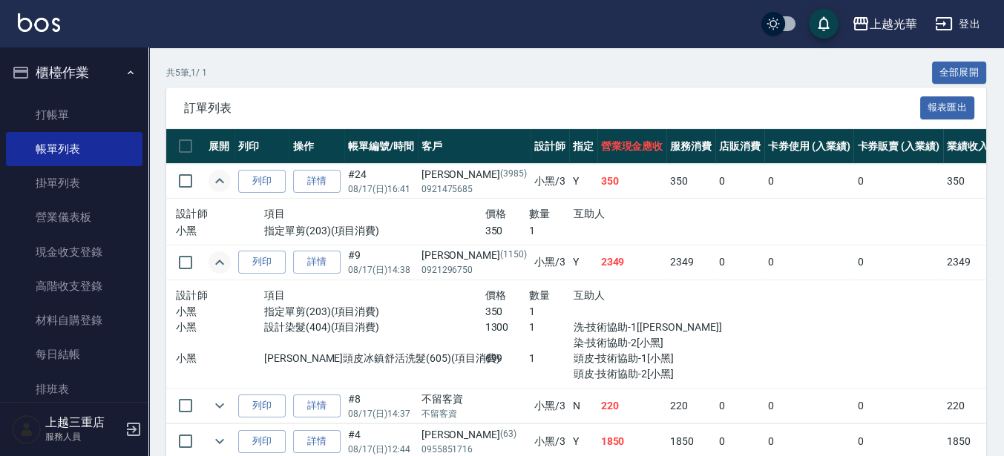
scroll to position [422, 0]
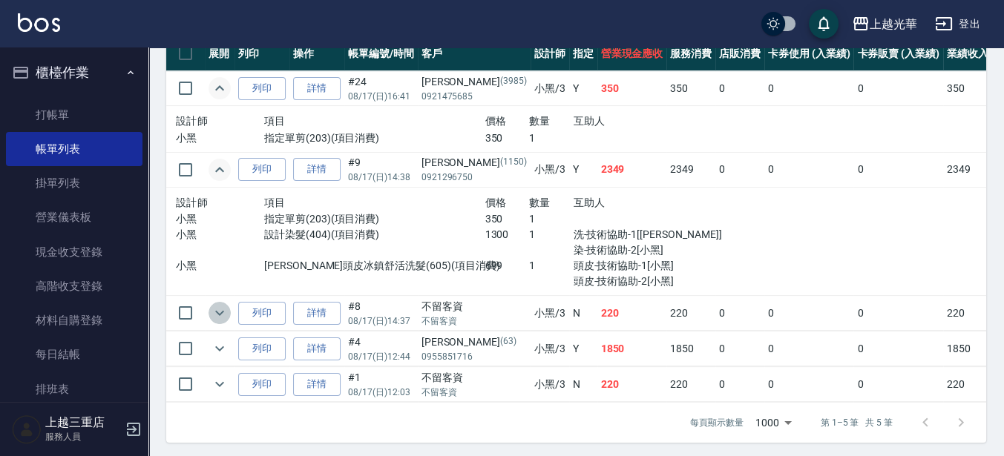
click at [220, 312] on icon "expand row" at bounding box center [219, 313] width 9 height 5
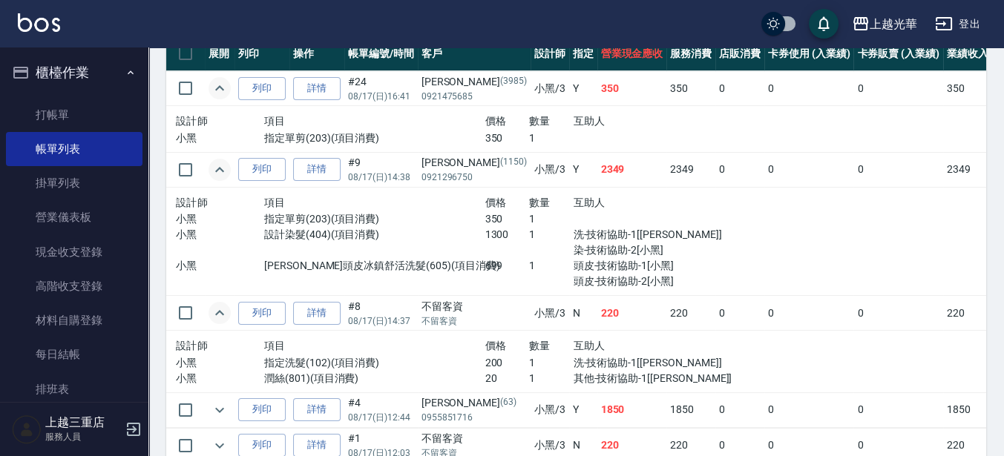
scroll to position [499, 0]
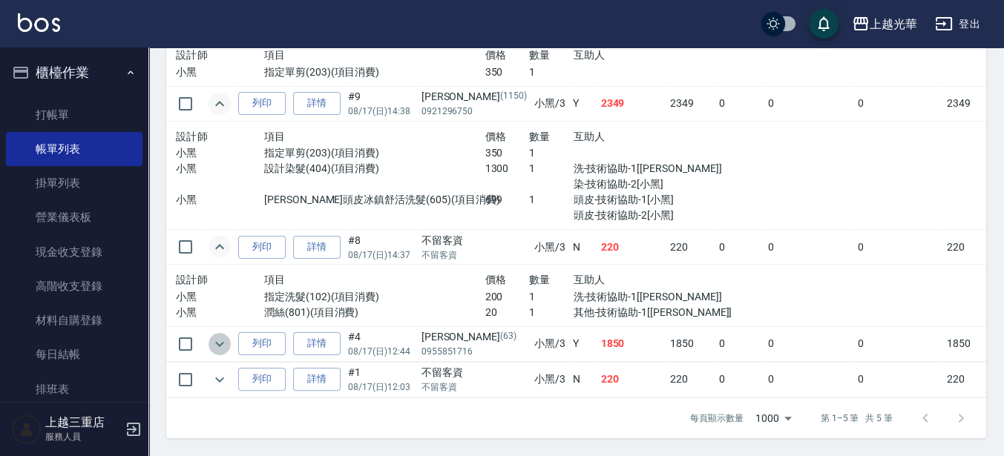
click at [224, 335] on icon "expand row" at bounding box center [220, 344] width 18 height 18
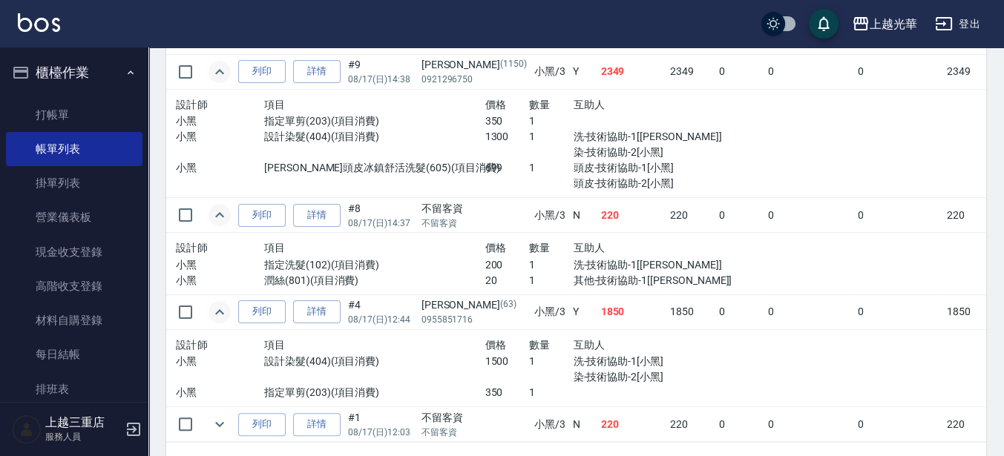
scroll to position [576, 0]
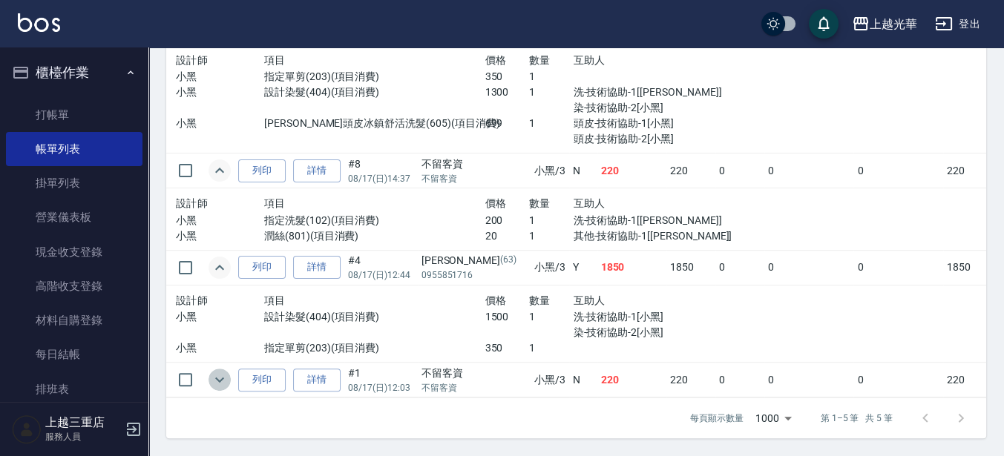
click at [222, 371] on icon "expand row" at bounding box center [220, 380] width 18 height 18
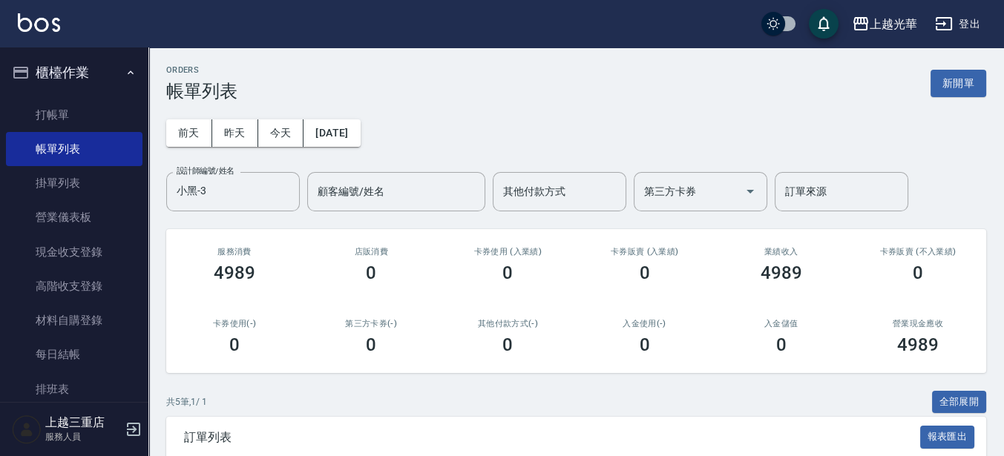
scroll to position [0, 0]
click at [57, 120] on link "打帳單" at bounding box center [74, 115] width 137 height 34
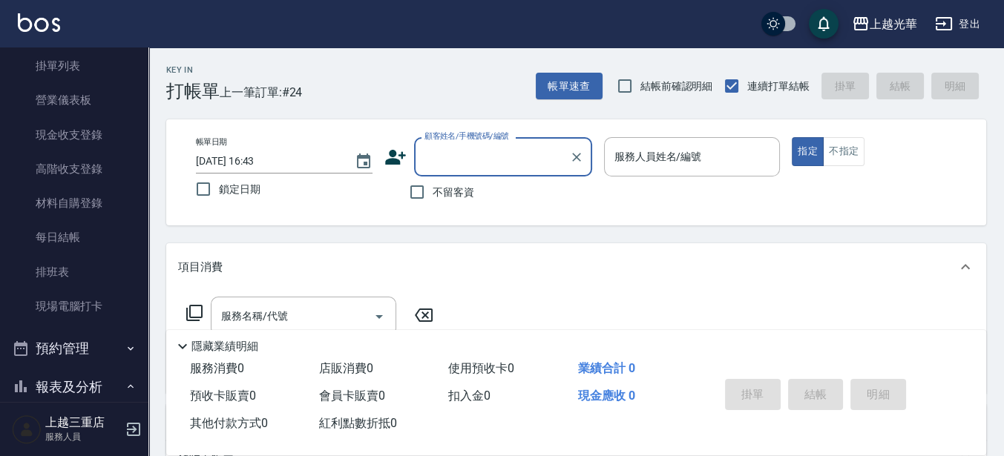
scroll to position [278, 0]
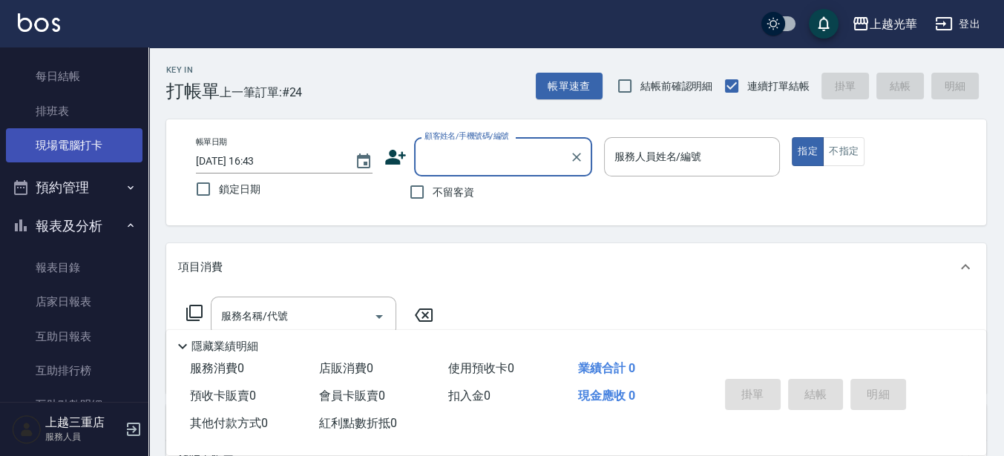
drag, startPoint x: 63, startPoint y: 157, endPoint x: 70, endPoint y: 154, distance: 7.7
click at [63, 157] on link "現場電腦打卡" at bounding box center [74, 145] width 137 height 34
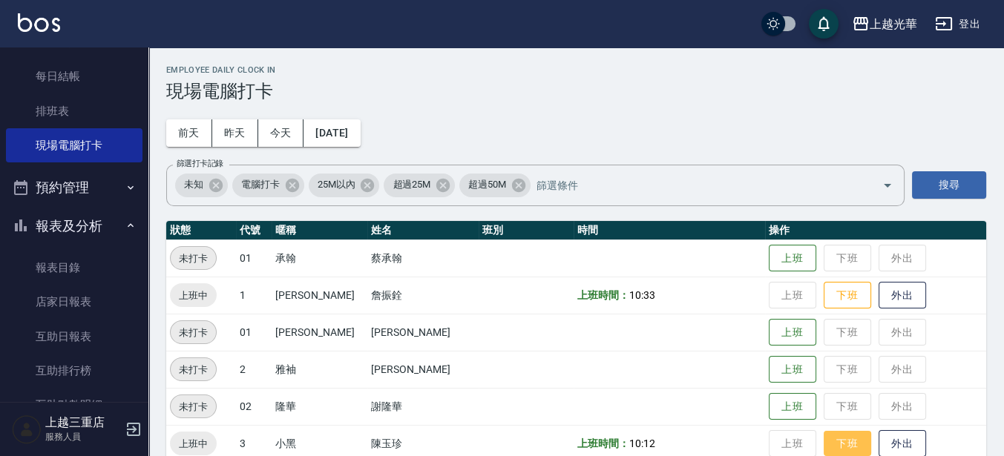
click at [839, 448] on button "下班" at bounding box center [847, 444] width 47 height 26
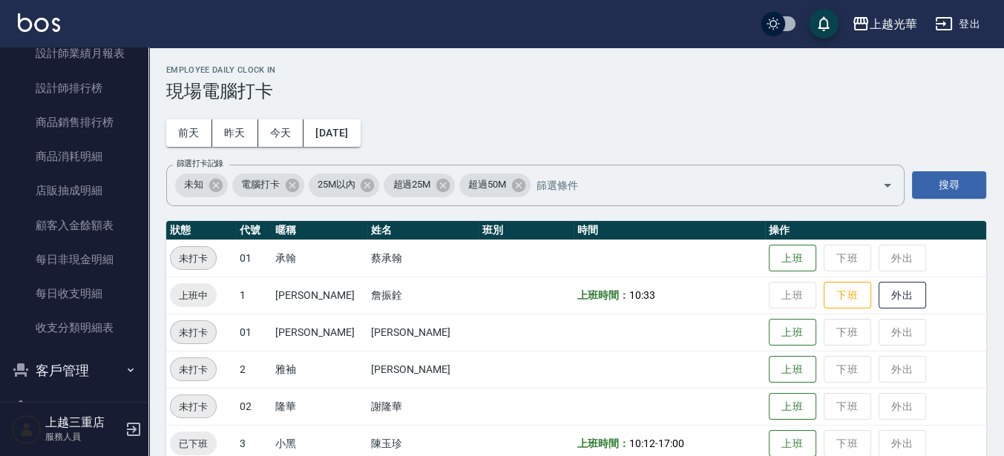
scroll to position [844, 0]
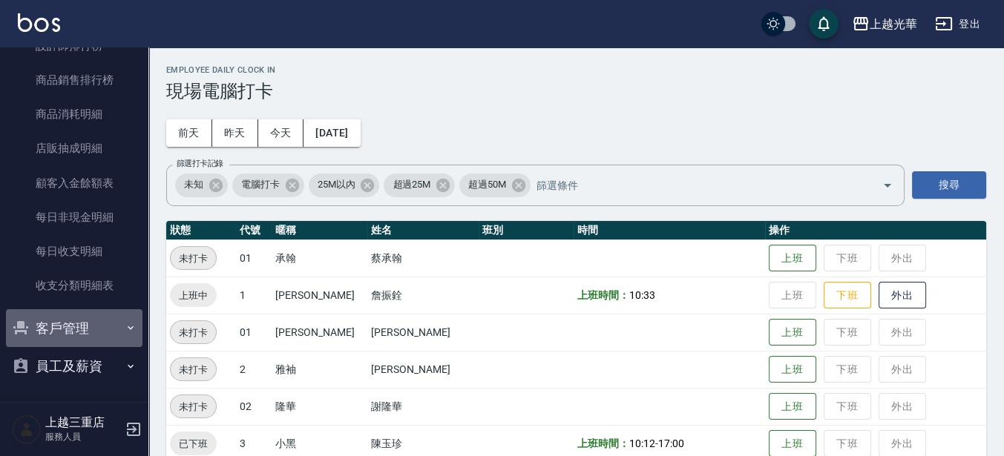
click at [78, 340] on button "客戶管理" at bounding box center [74, 328] width 137 height 39
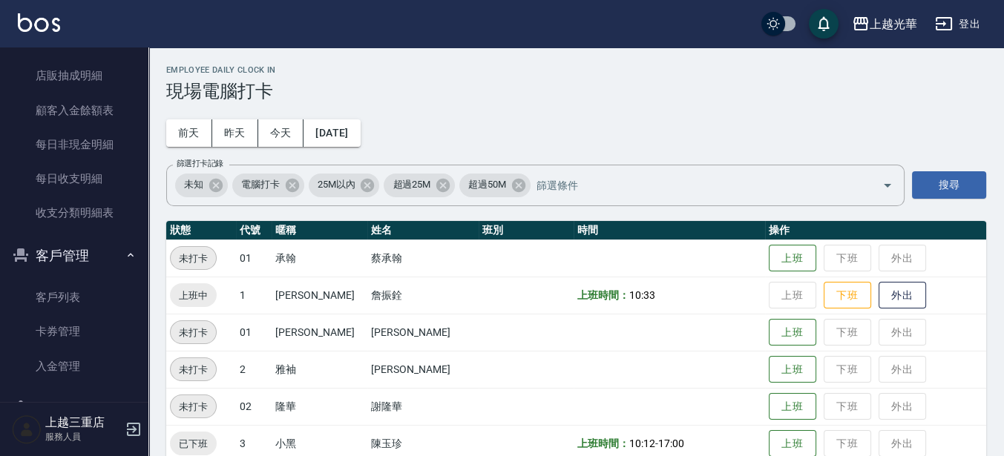
scroll to position [959, 0]
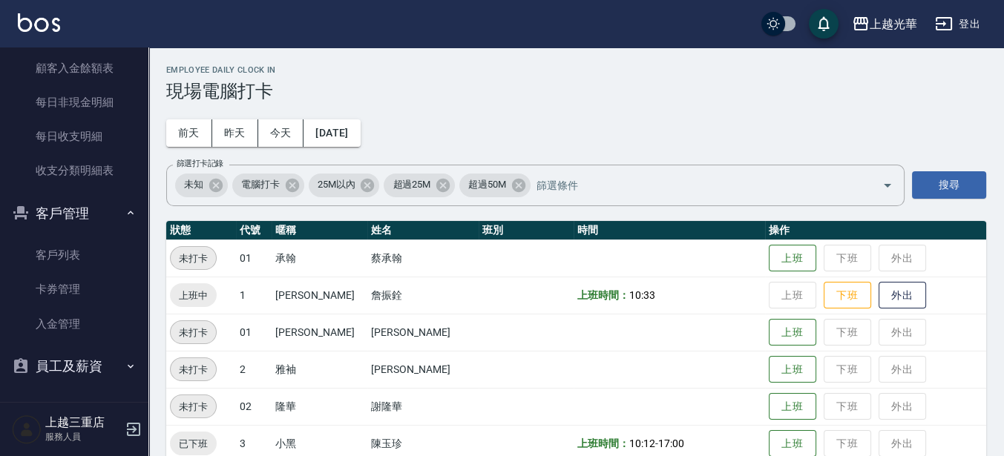
click at [81, 361] on button "員工及薪資" at bounding box center [74, 366] width 137 height 39
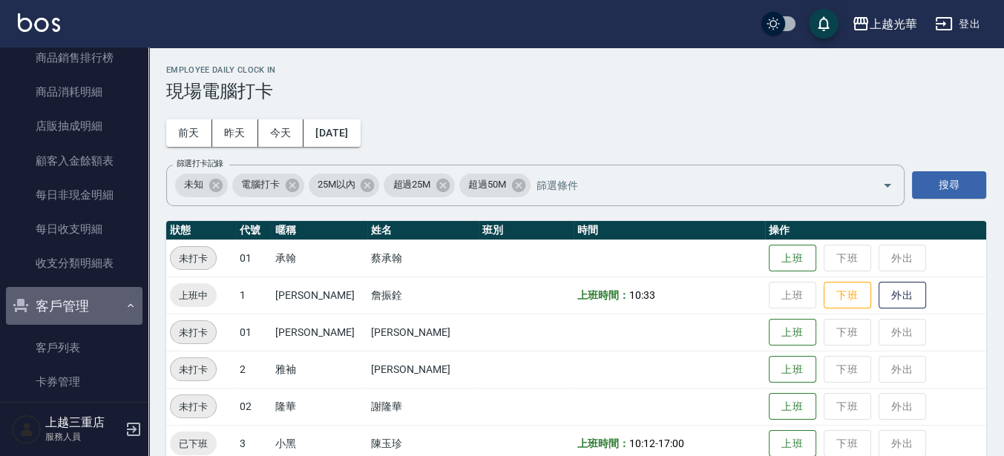
click at [78, 318] on button "客戶管理" at bounding box center [74, 306] width 137 height 39
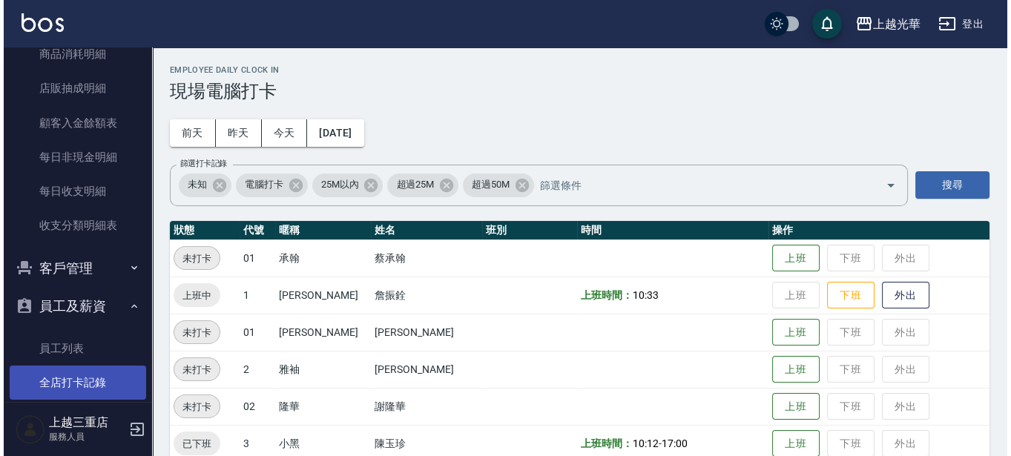
scroll to position [925, 0]
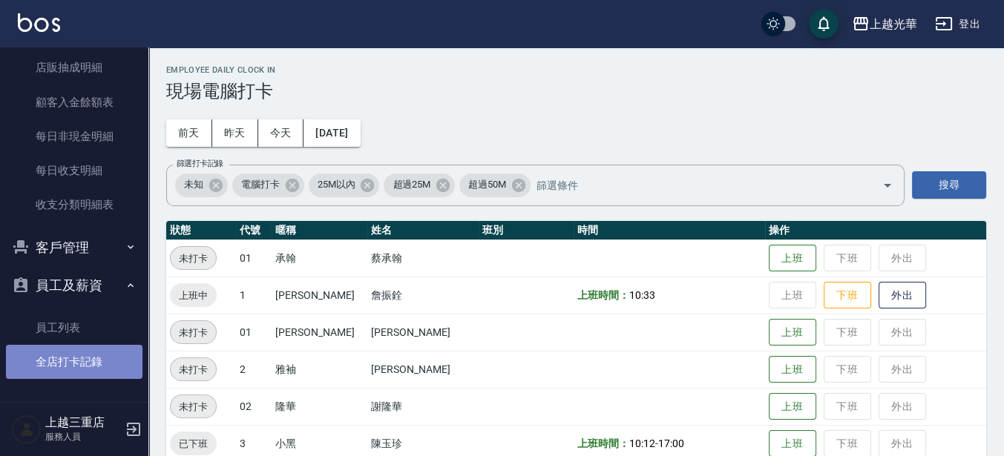
click at [83, 367] on link "全店打卡記錄" at bounding box center [74, 362] width 137 height 34
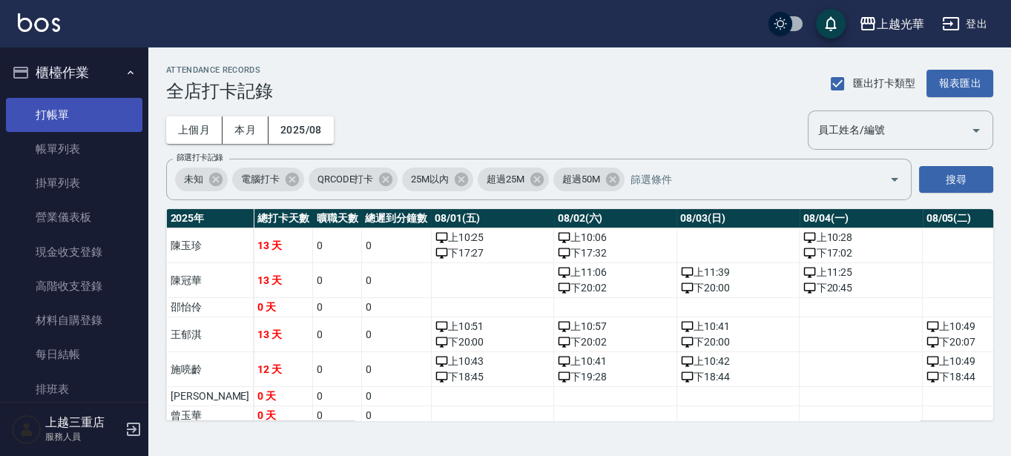
click at [111, 103] on link "打帳單" at bounding box center [74, 115] width 137 height 34
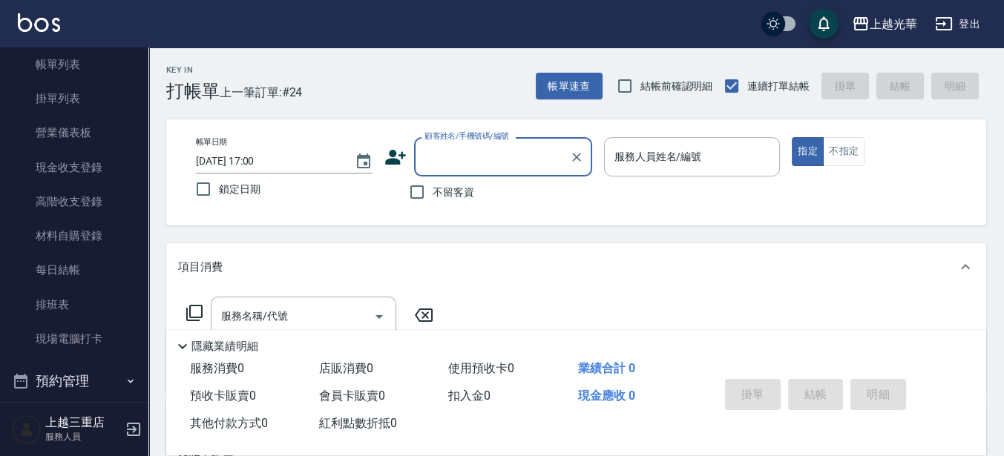
scroll to position [186, 0]
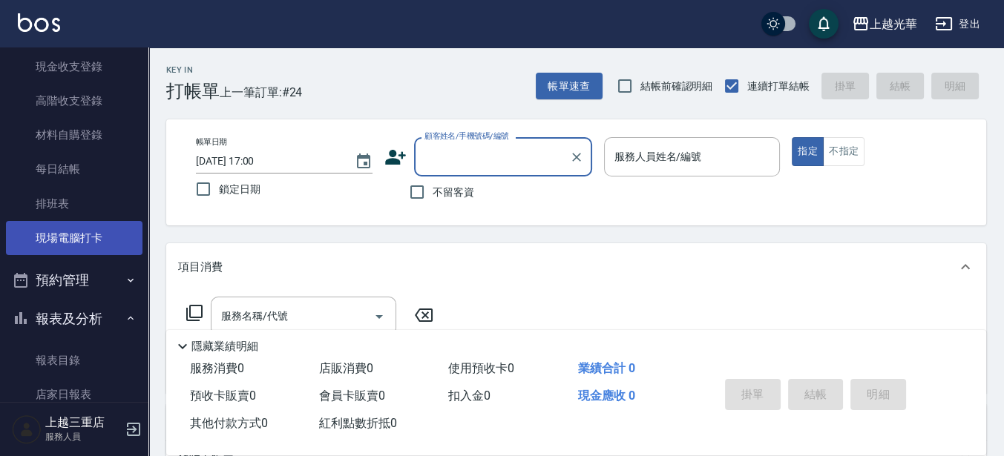
click at [81, 243] on link "現場電腦打卡" at bounding box center [74, 238] width 137 height 34
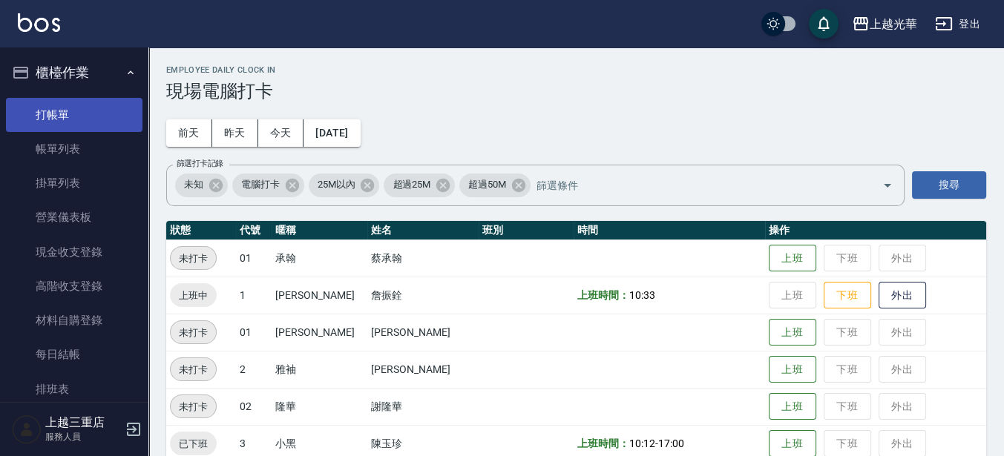
click at [80, 102] on link "打帳單" at bounding box center [74, 115] width 137 height 34
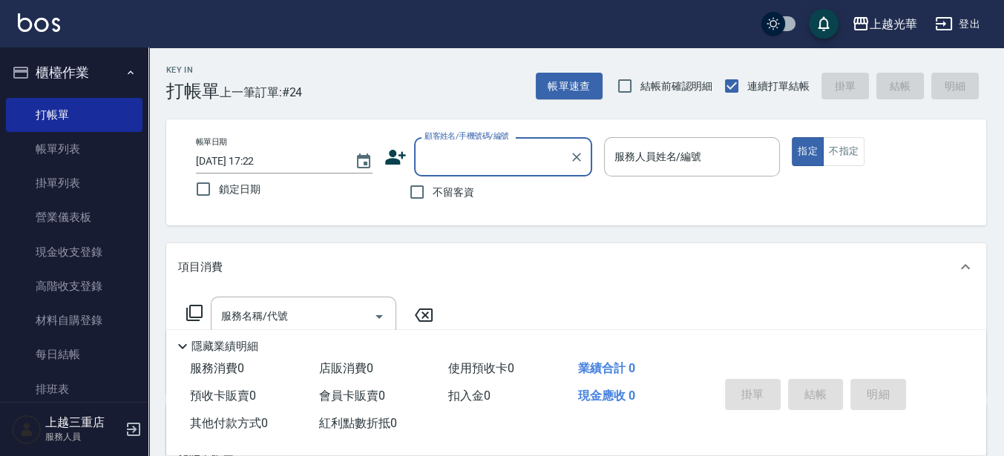
click at [456, 201] on label "不留客資" at bounding box center [437, 192] width 73 height 31
click at [433, 201] on input "不留客資" at bounding box center [416, 192] width 31 height 31
checkbox input "true"
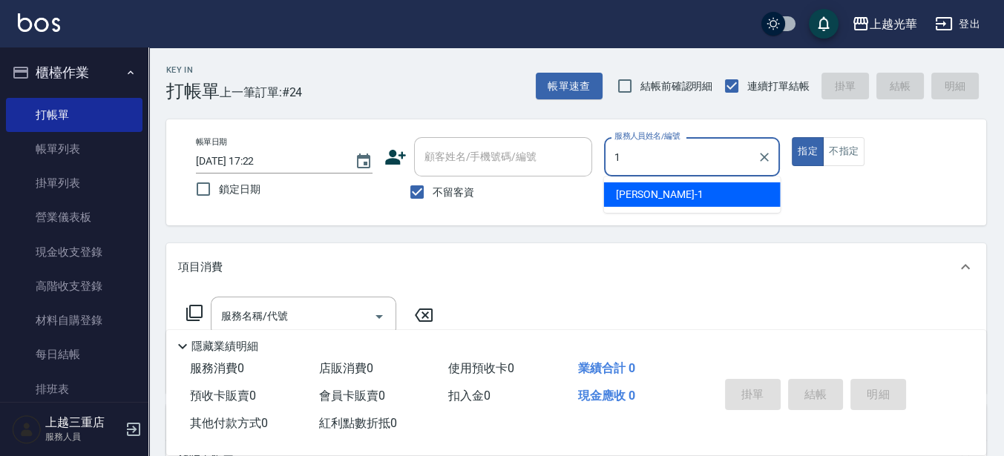
type input "小[PERSON_NAME]-1"
type button "true"
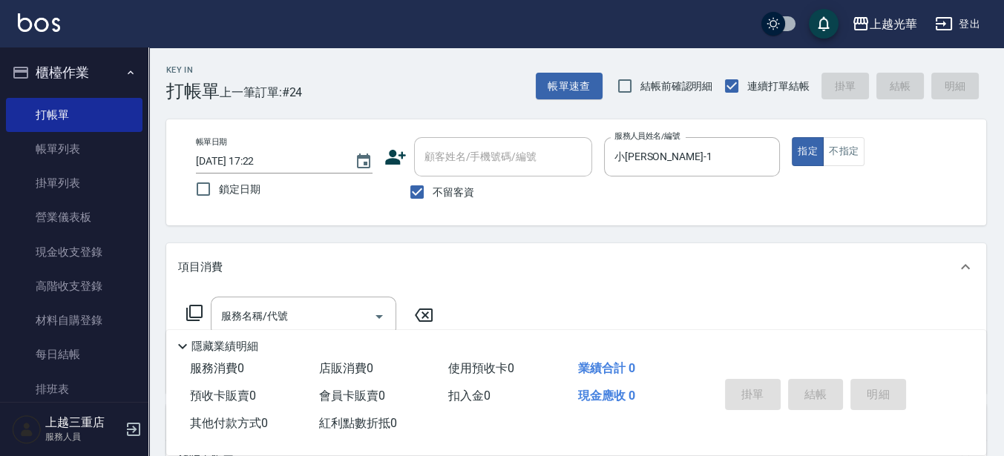
click at [311, 330] on div "隱藏業績明細" at bounding box center [576, 342] width 820 height 25
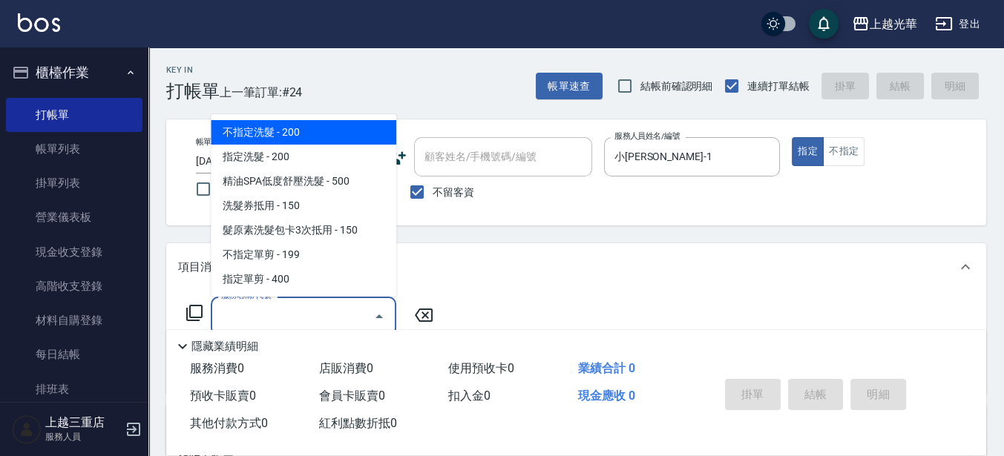
click at [312, 321] on input "服務名稱/代號" at bounding box center [292, 317] width 150 height 26
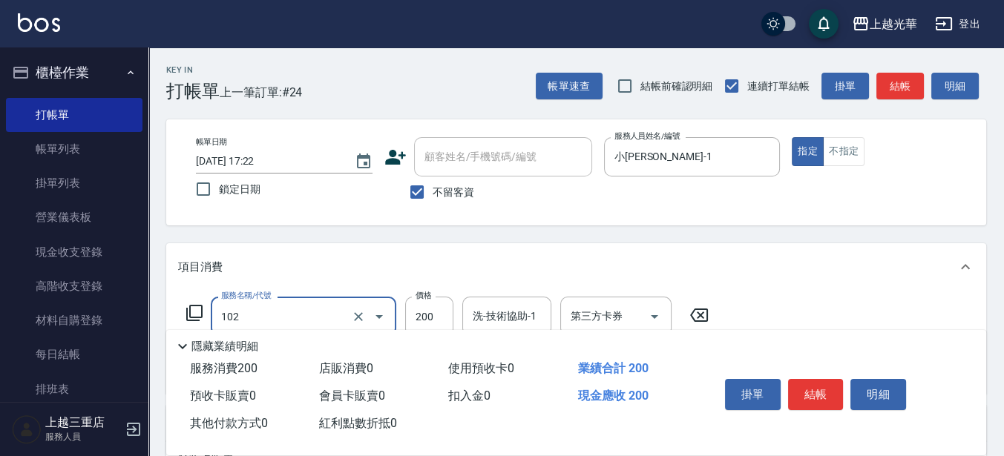
type input "指定洗髮(102)"
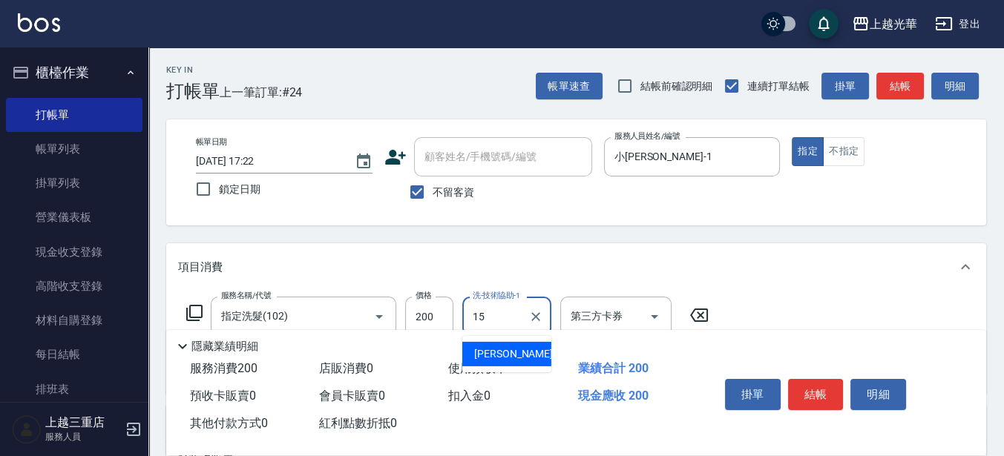
type input "[PERSON_NAME]-15"
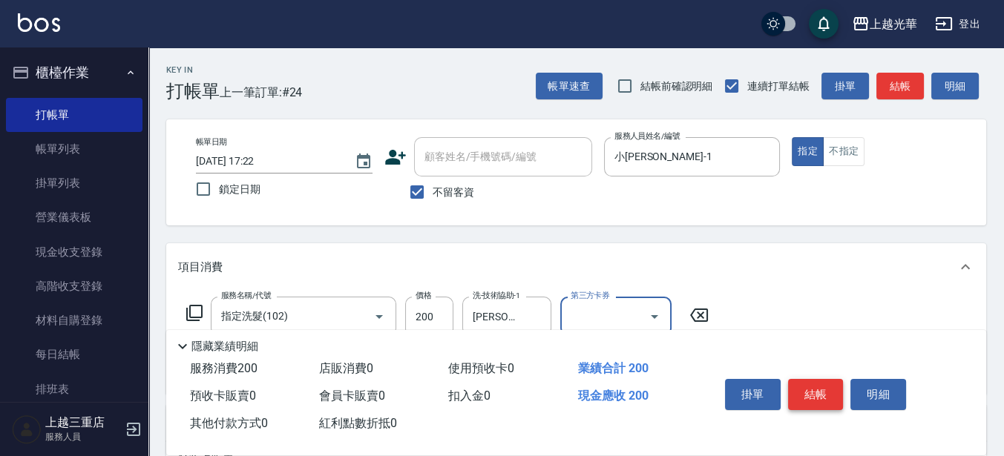
click at [833, 389] on button "結帳" at bounding box center [816, 394] width 56 height 31
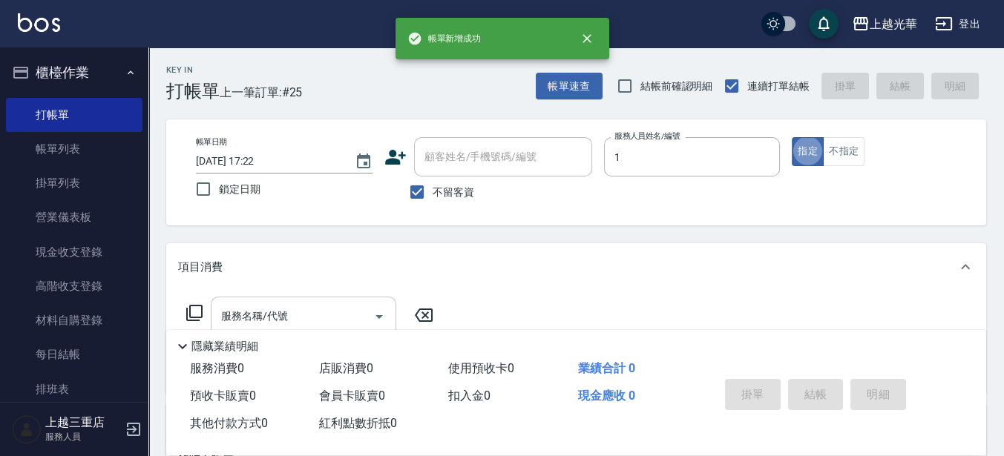
type input "小[PERSON_NAME]-1"
click at [296, 312] on input "服務名稱/代號" at bounding box center [292, 317] width 150 height 26
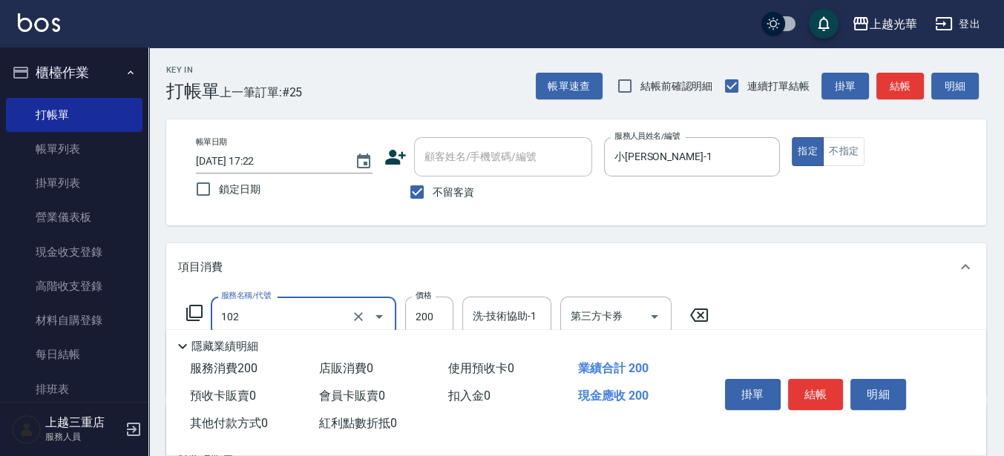
type input "指定洗髮(102)"
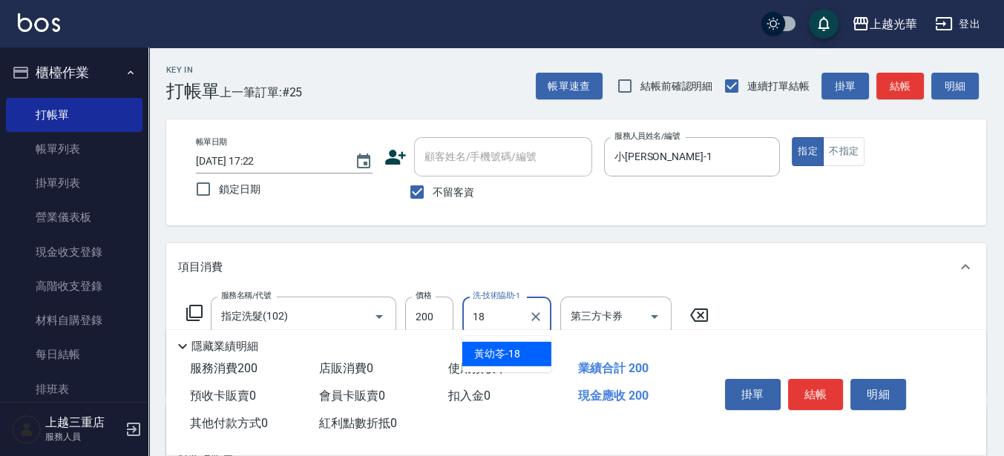
type input "[PERSON_NAME]-18"
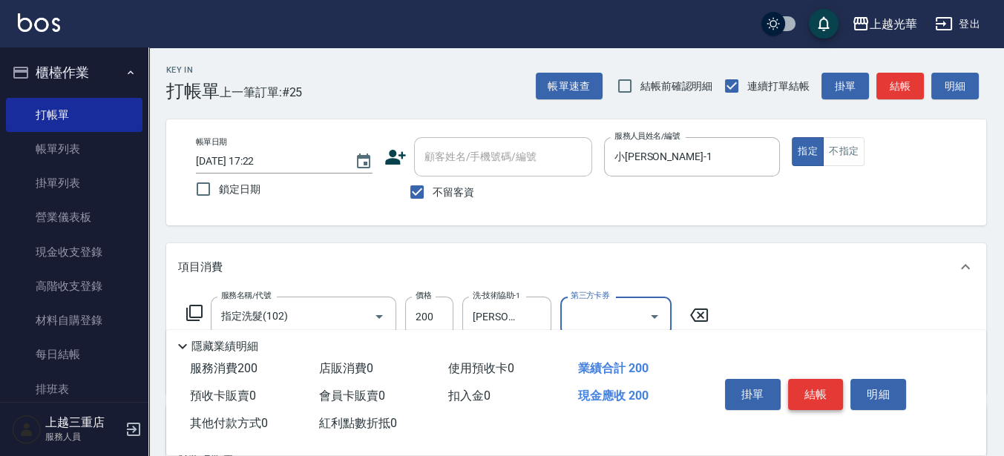
click at [809, 384] on button "結帳" at bounding box center [816, 394] width 56 height 31
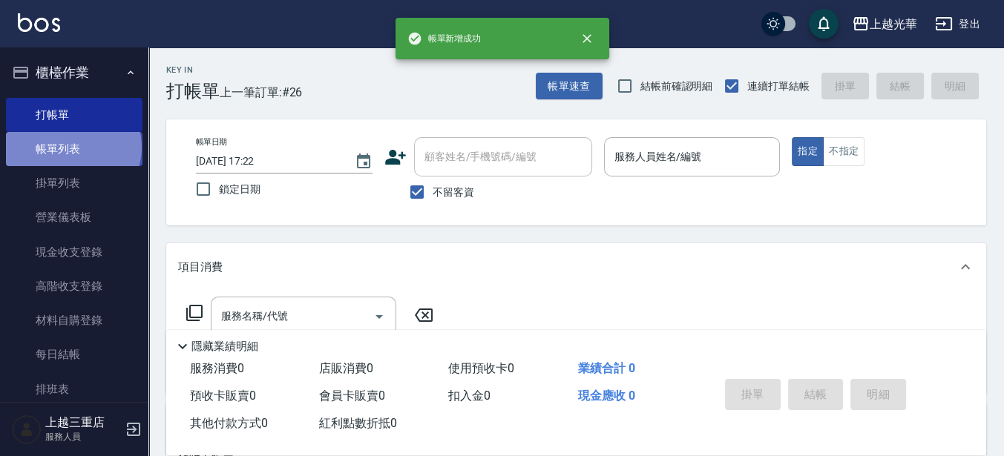
click at [72, 148] on link "帳單列表" at bounding box center [74, 149] width 137 height 34
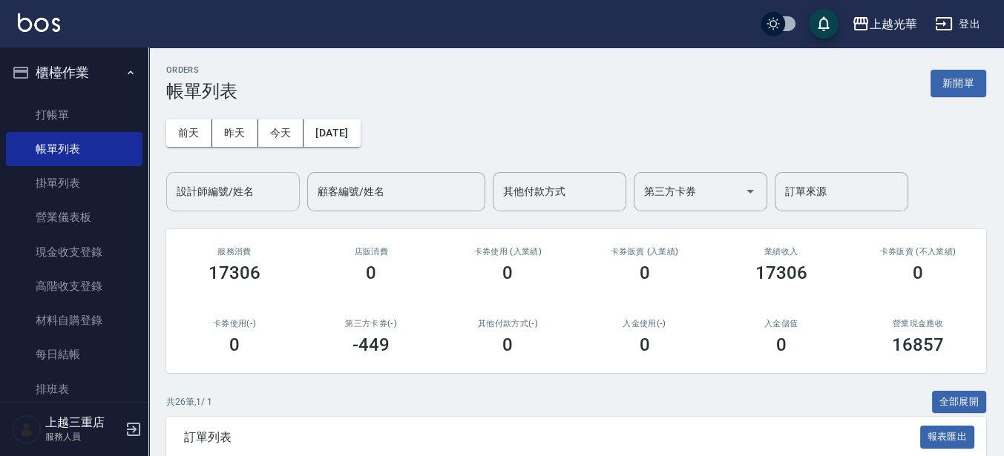
click at [224, 177] on div "設計師編號/姓名" at bounding box center [233, 191] width 134 height 39
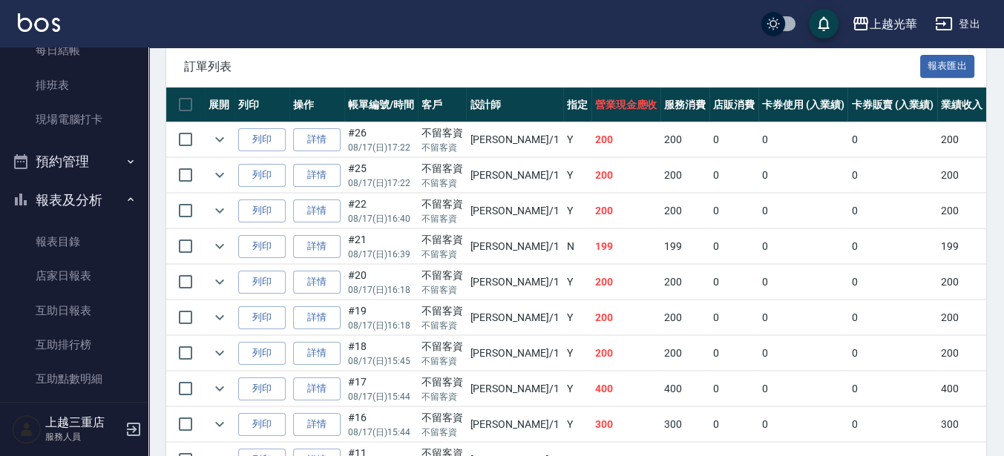
scroll to position [557, 0]
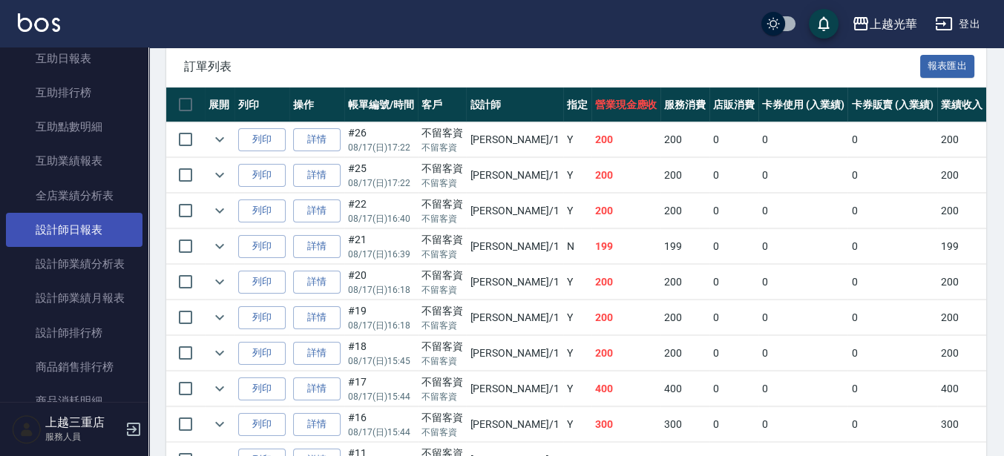
type input "小[PERSON_NAME]-1"
click at [109, 239] on link "設計師日報表" at bounding box center [74, 230] width 137 height 34
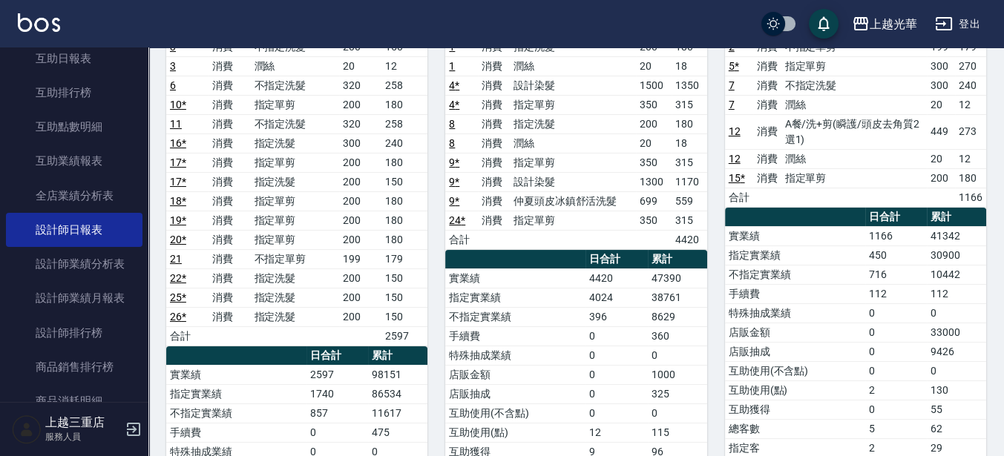
scroll to position [278, 0]
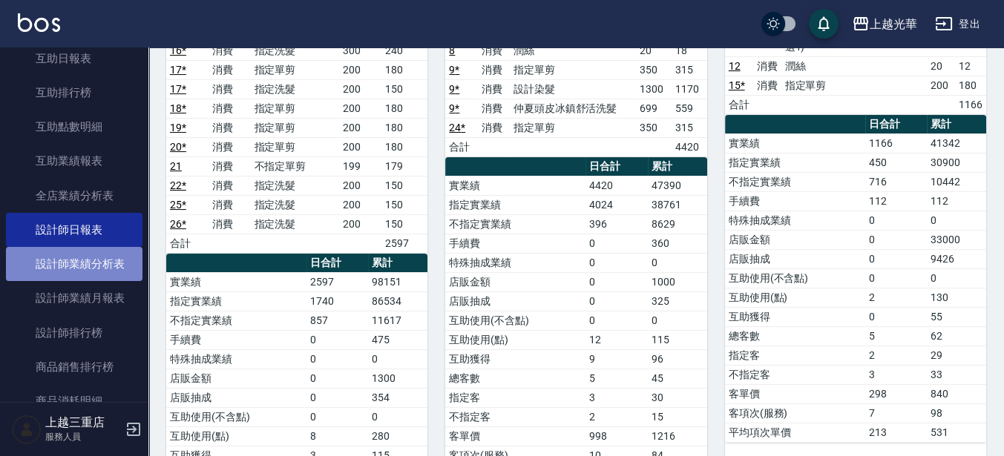
click at [103, 272] on link "設計師業績分析表" at bounding box center [74, 264] width 137 height 34
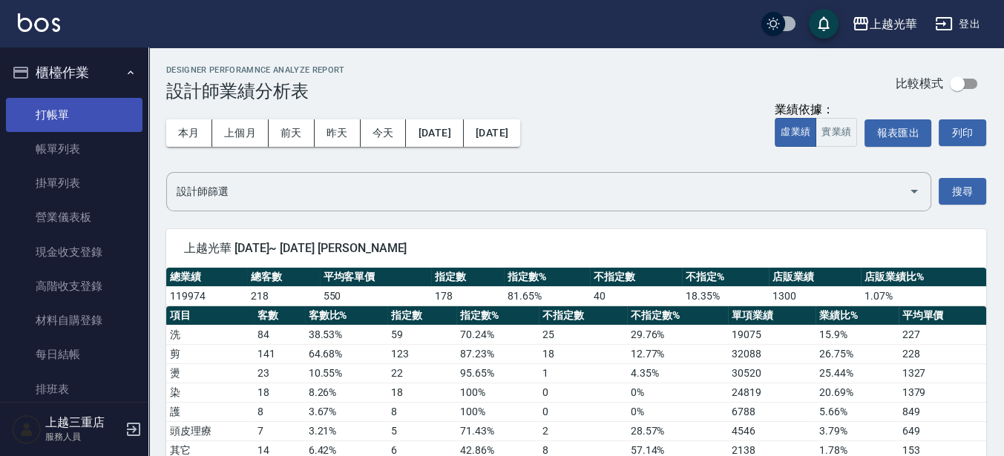
click at [70, 108] on link "打帳單" at bounding box center [74, 115] width 137 height 34
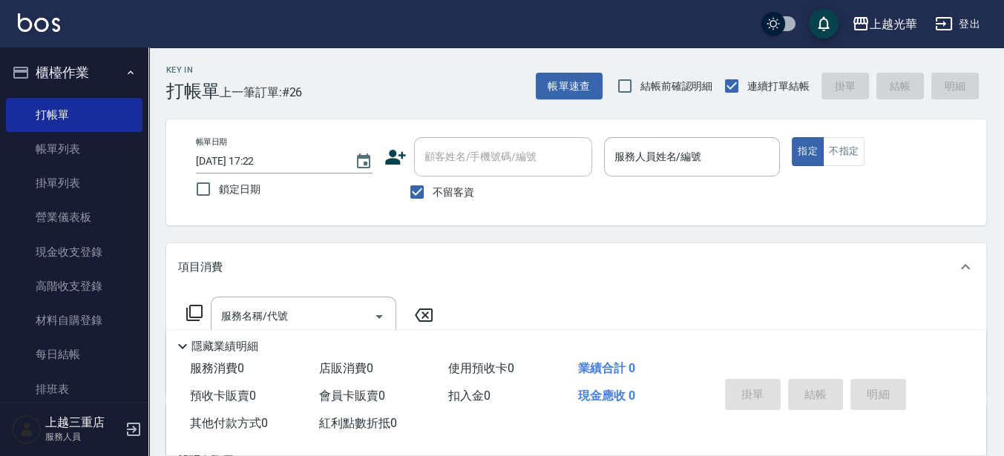
click at [290, 237] on div "Key In 打帳單 上一筆訂單:#26 帳單速查 結帳前確認明細 連續打單結帳 掛單 結帳 明細 帳單日期 [DATE] 17:22 鎖定日期 顧客姓名/手…" at bounding box center [576, 367] width 856 height 640
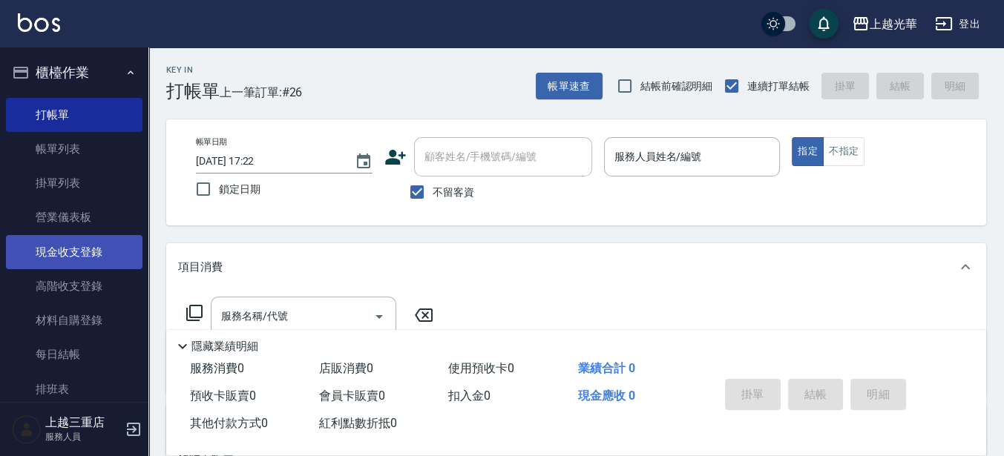
click at [87, 251] on link "現金收支登錄" at bounding box center [74, 252] width 137 height 34
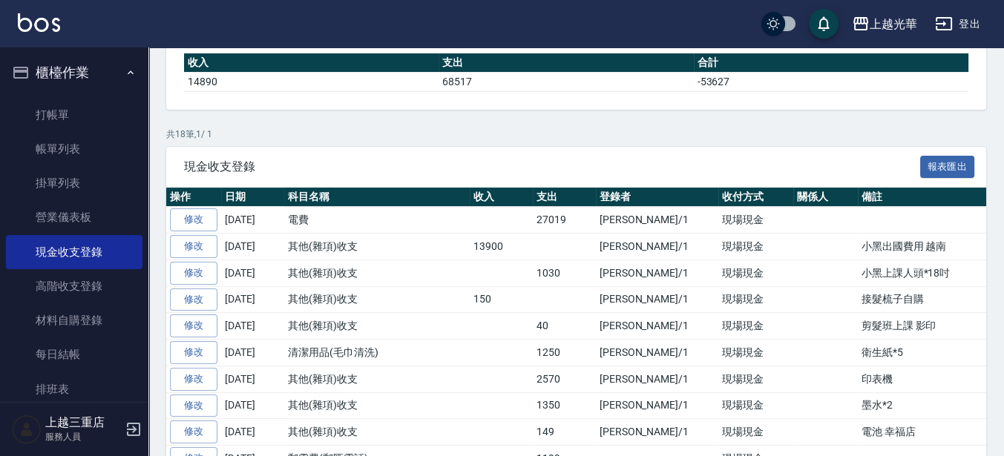
scroll to position [371, 0]
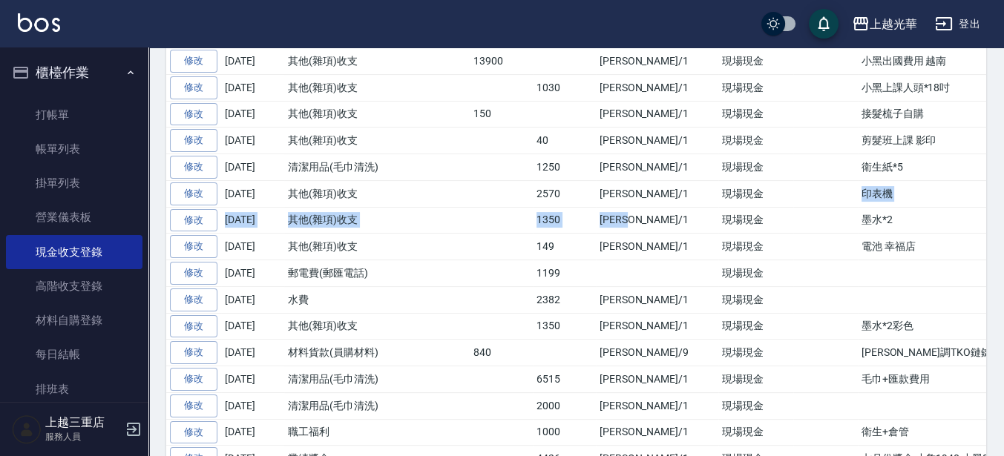
drag, startPoint x: 752, startPoint y: 194, endPoint x: 660, endPoint y: 211, distance: 92.9
click at [660, 211] on tbody "修改 [DATE] 電費 27019 [PERSON_NAME]/1 現場現金 修改 [DATE] 其他(雜項)收支 13900 [PERSON_NAME]/…" at bounding box center [648, 261] width 965 height 478
click at [650, 217] on td "[PERSON_NAME]/1" at bounding box center [657, 220] width 122 height 27
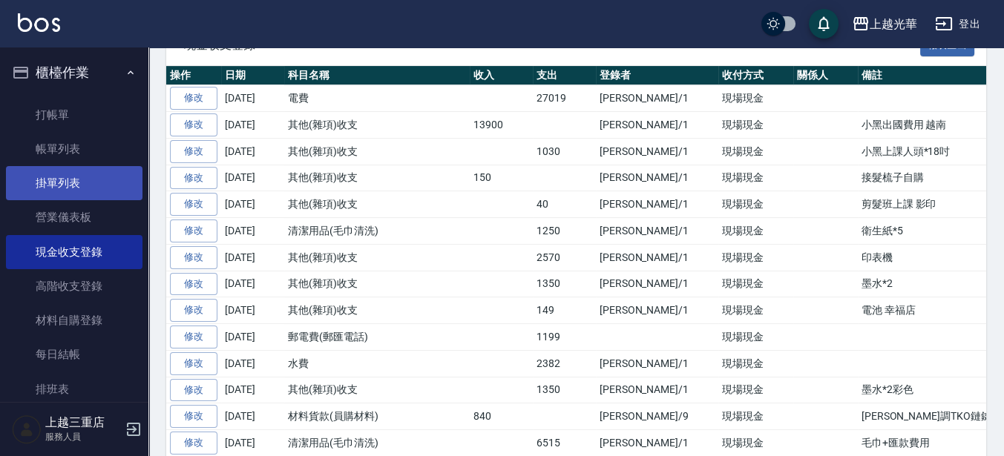
scroll to position [0, 0]
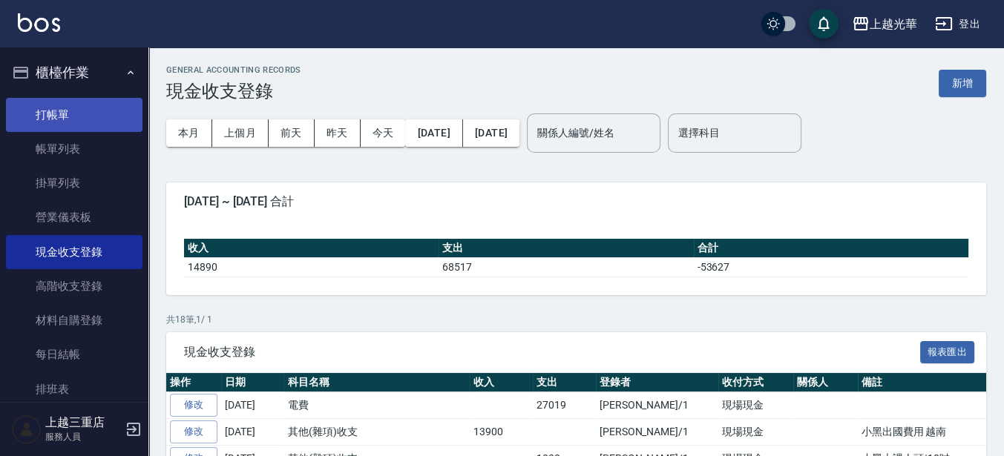
click at [47, 124] on link "打帳單" at bounding box center [74, 115] width 137 height 34
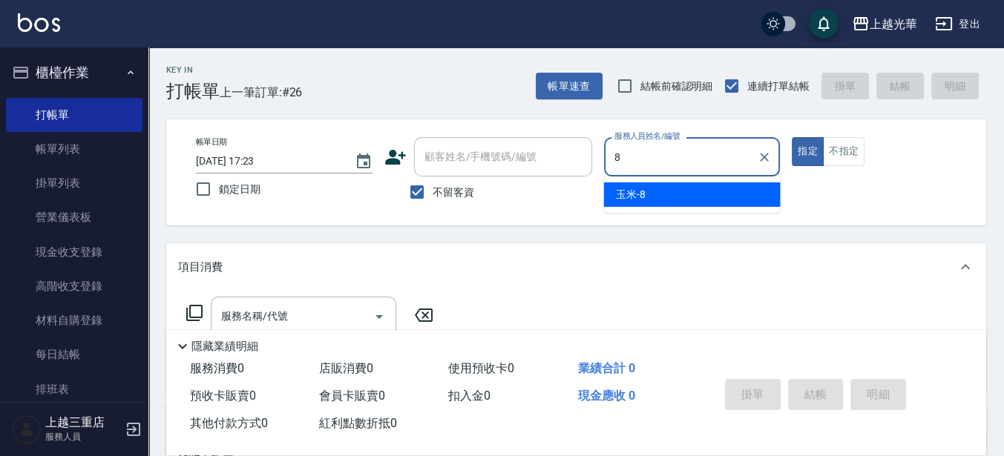
type input "玉米-8"
type button "true"
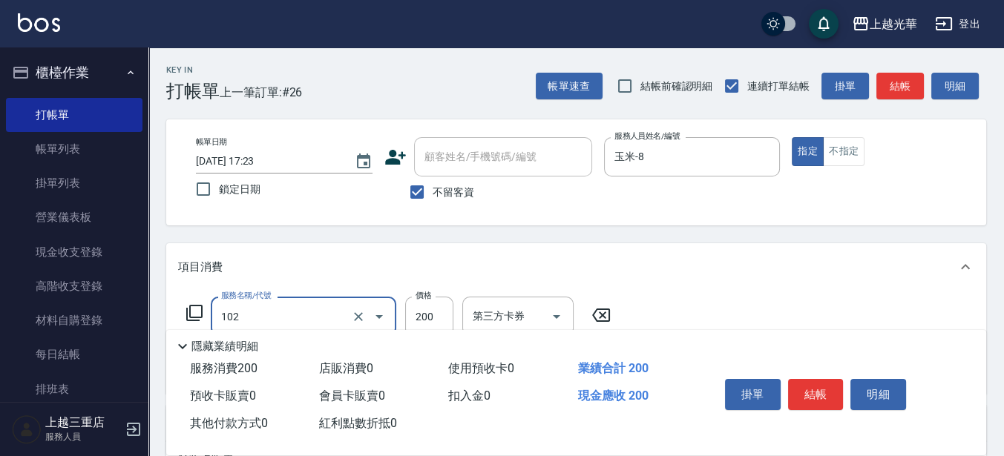
type input "指定洗髮(102)"
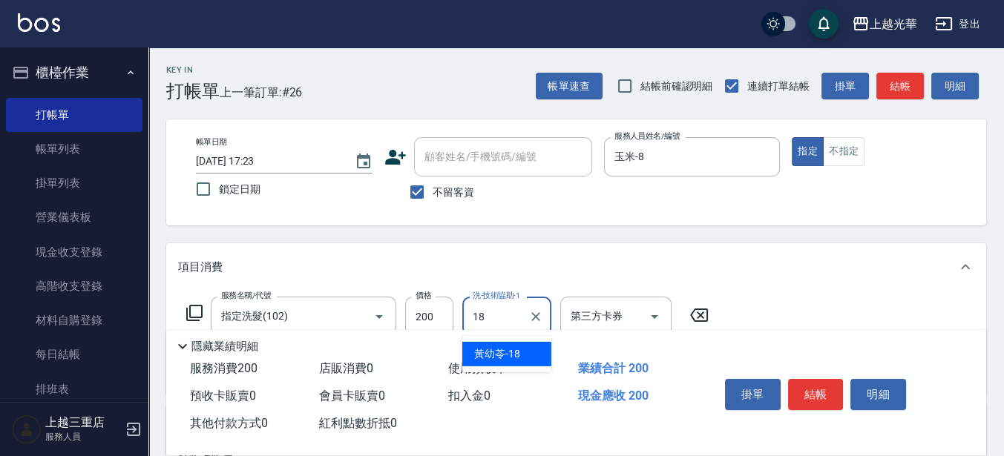
type input "[PERSON_NAME]-18"
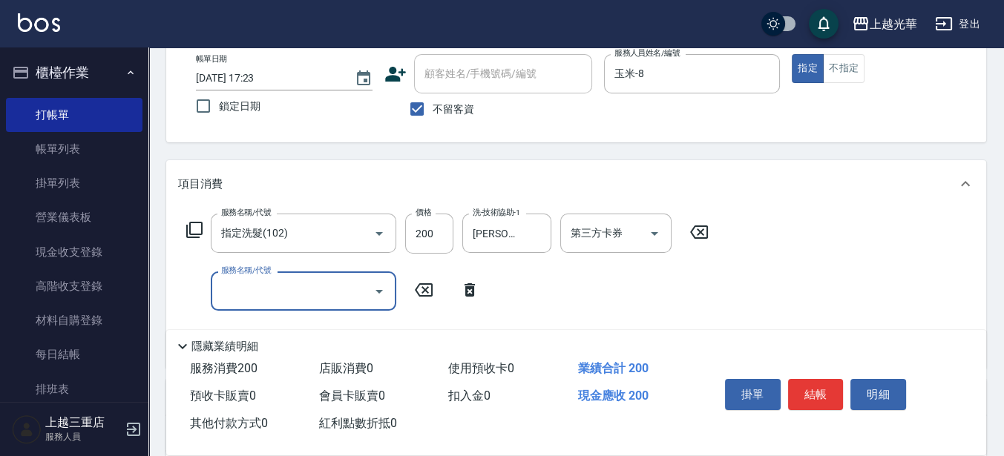
scroll to position [93, 0]
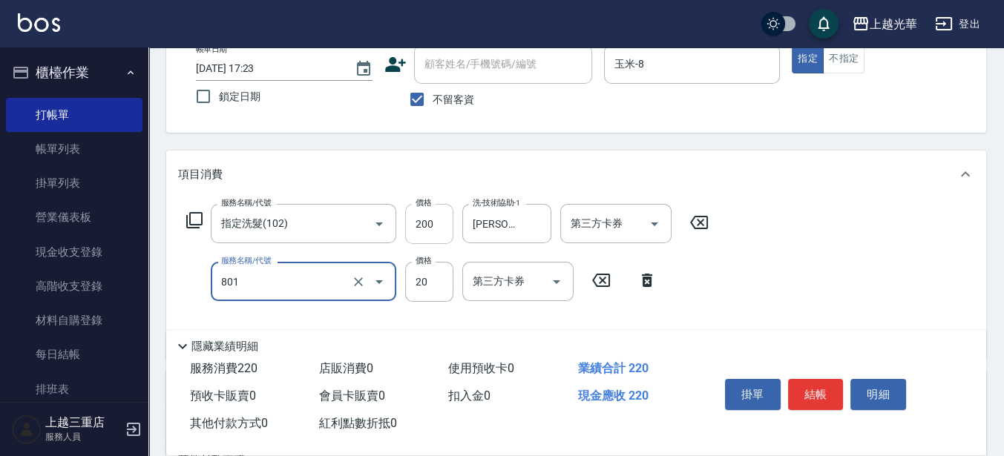
type input "潤絲(801)"
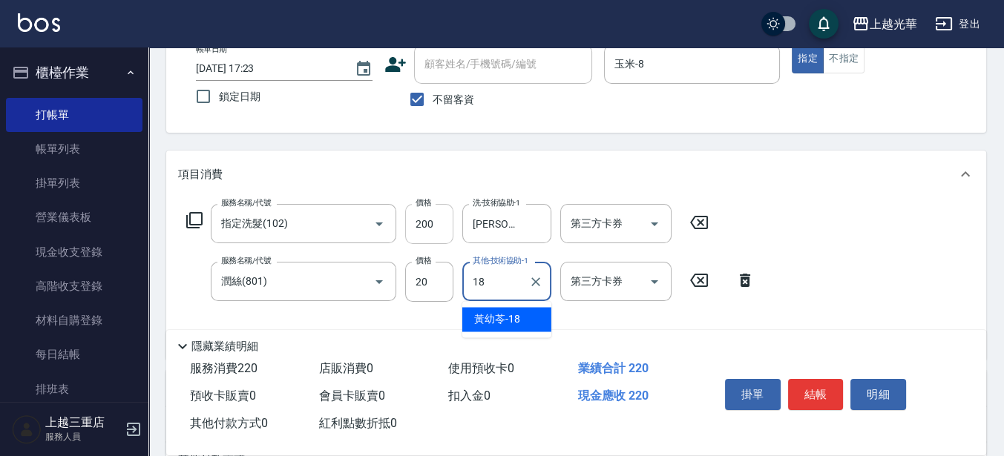
type input "[PERSON_NAME]-18"
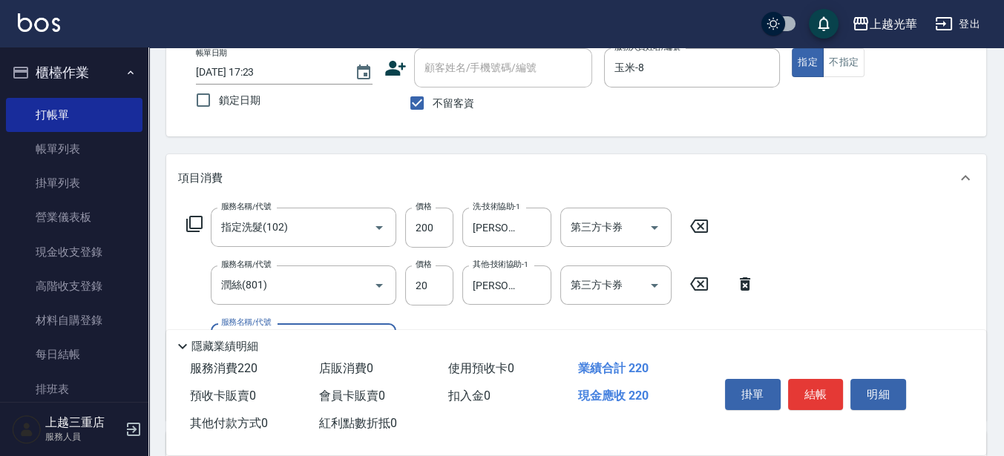
scroll to position [0, 0]
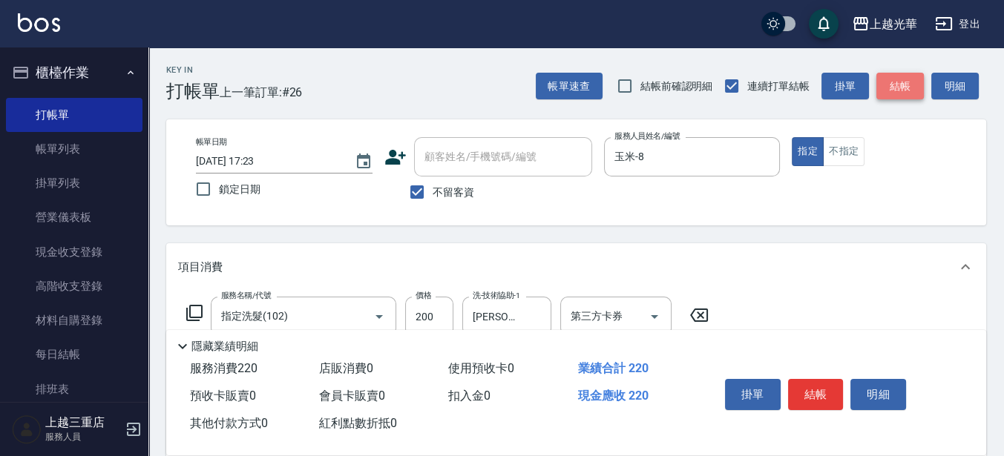
click at [890, 88] on button "結帳" at bounding box center [899, 86] width 47 height 27
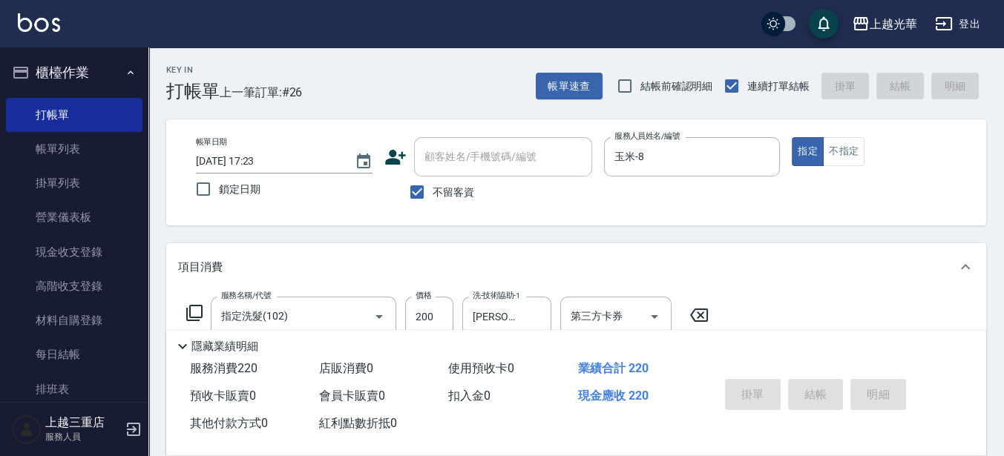
type input "[DATE] 17:24"
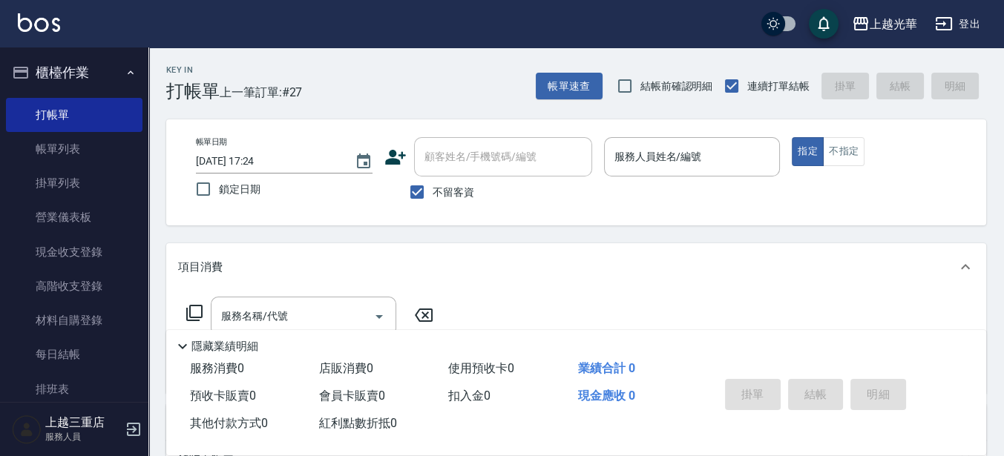
click at [419, 88] on div "Key In 打帳單 上一筆訂單:#27 帳單速查 結帳前確認明細 連續打單結帳 掛單 結帳 明細" at bounding box center [567, 74] width 838 height 54
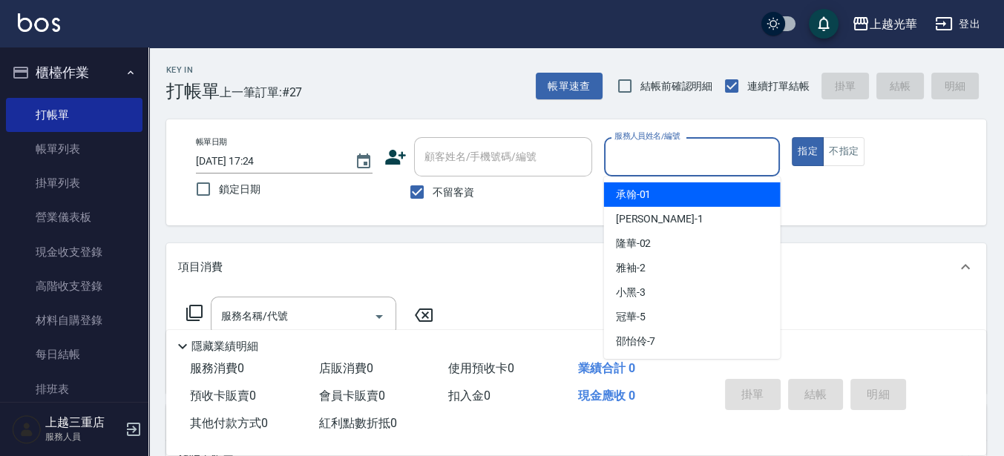
click at [679, 169] on input "服務人員姓名/編號" at bounding box center [692, 157] width 163 height 26
type input "冠華-5"
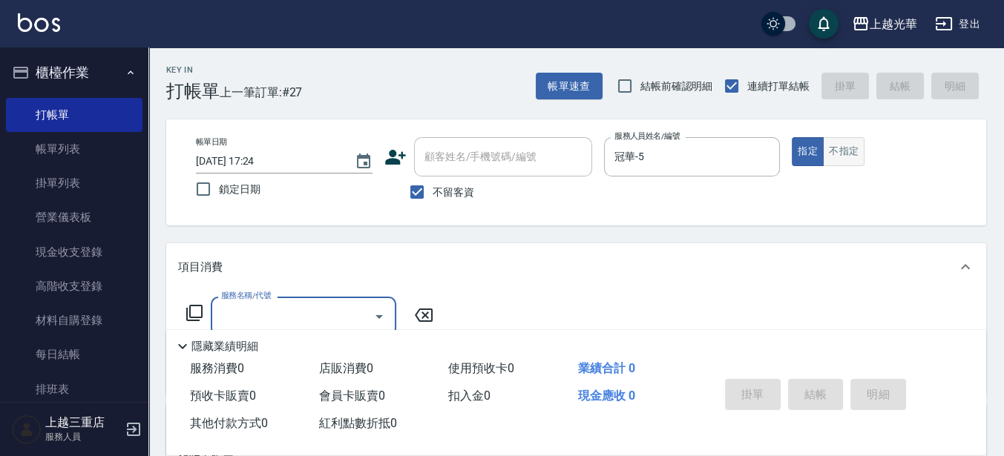
click at [860, 156] on button "不指定" at bounding box center [844, 151] width 42 height 29
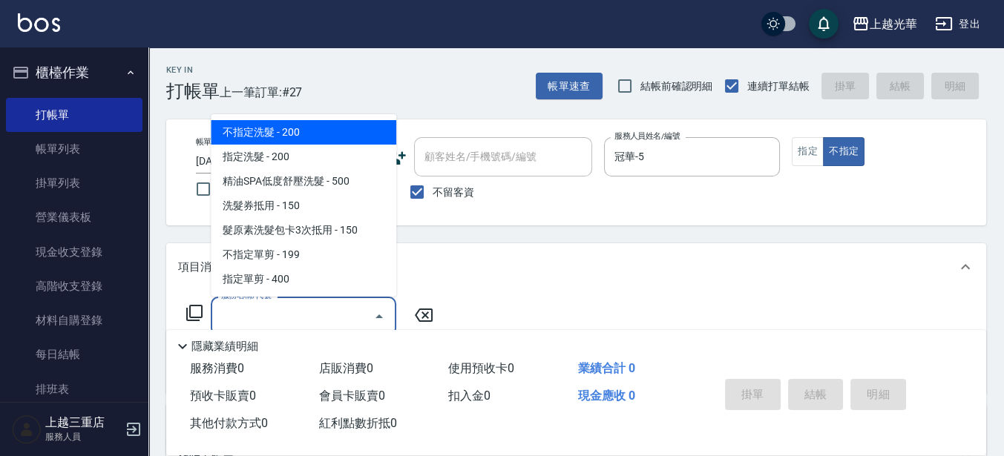
drag, startPoint x: 285, startPoint y: 310, endPoint x: 289, endPoint y: 321, distance: 11.7
click at [286, 310] on input "服務名稱/代號" at bounding box center [292, 317] width 150 height 26
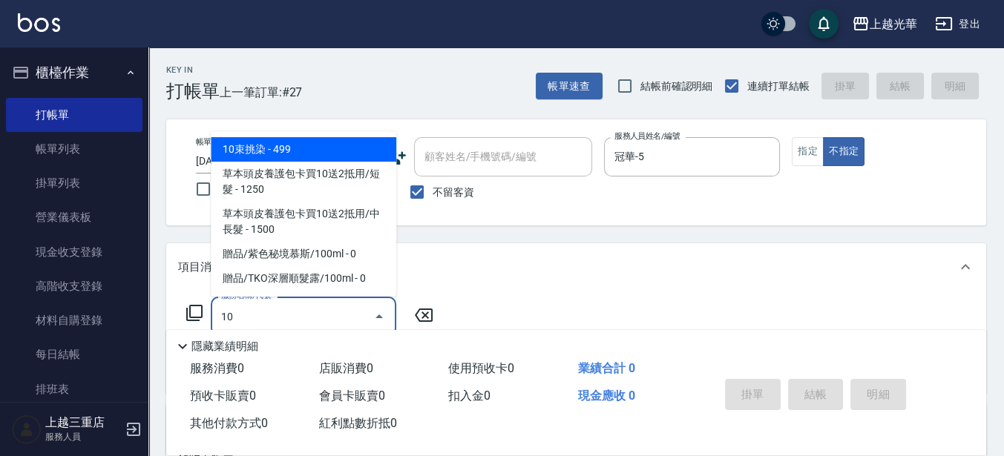
type input "1"
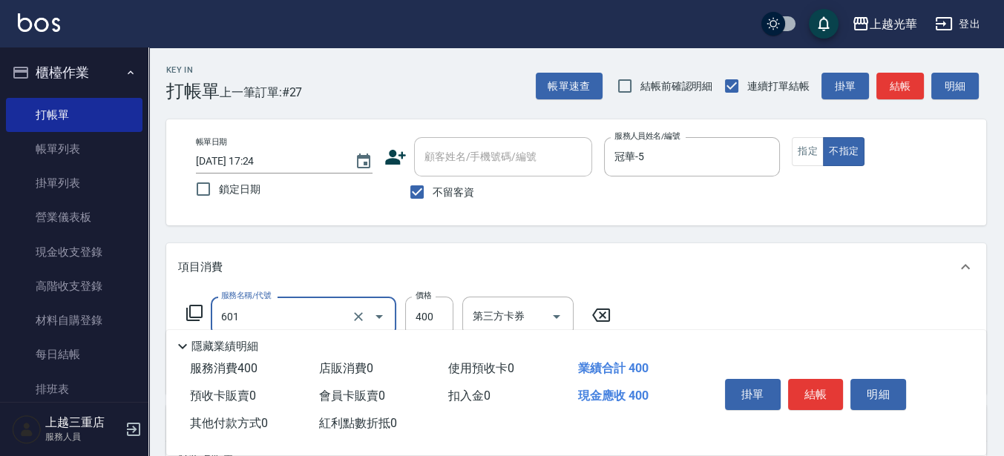
type input "髮原素活養健康洗(601)"
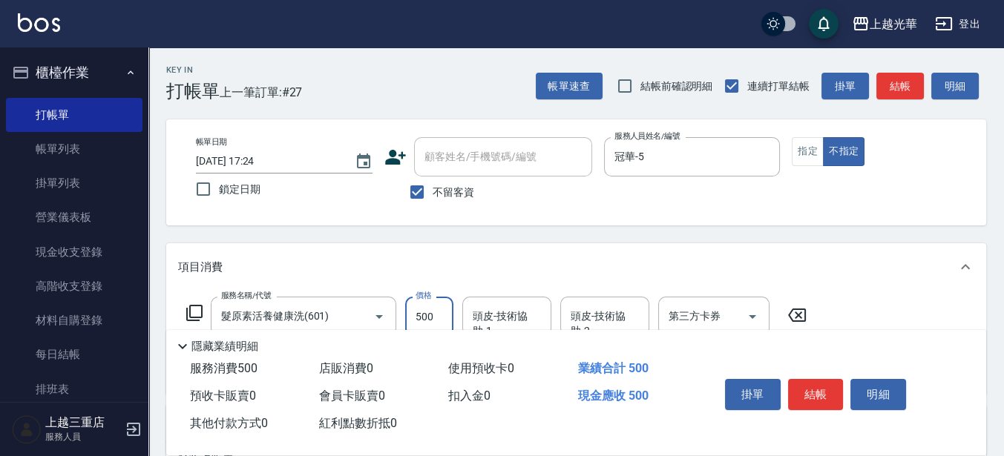
type input "500"
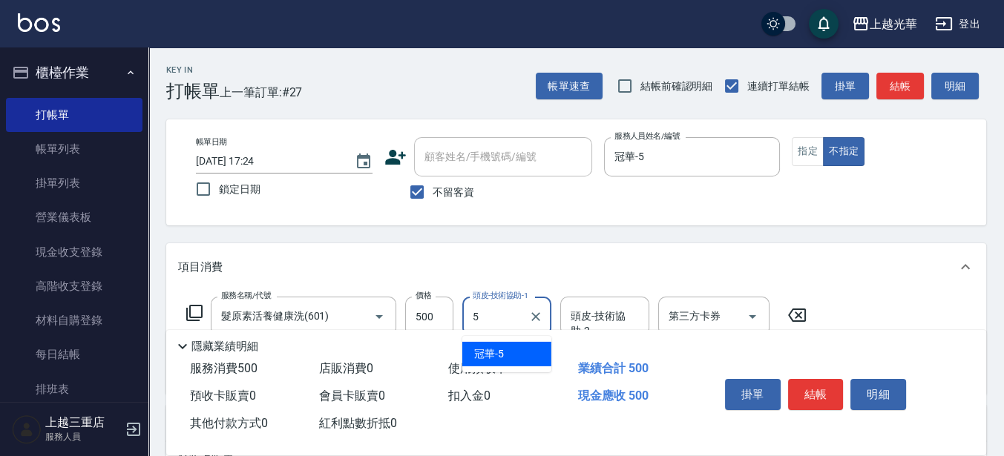
type input "冠華-5"
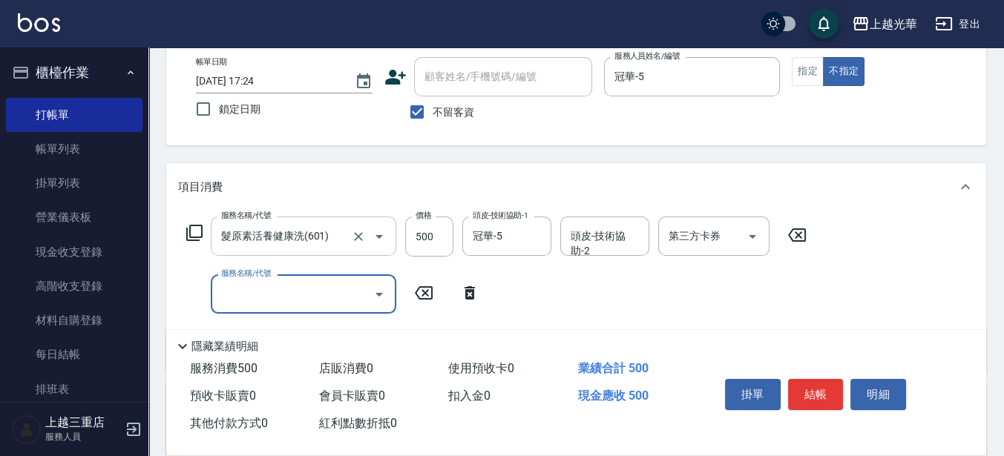
scroll to position [93, 0]
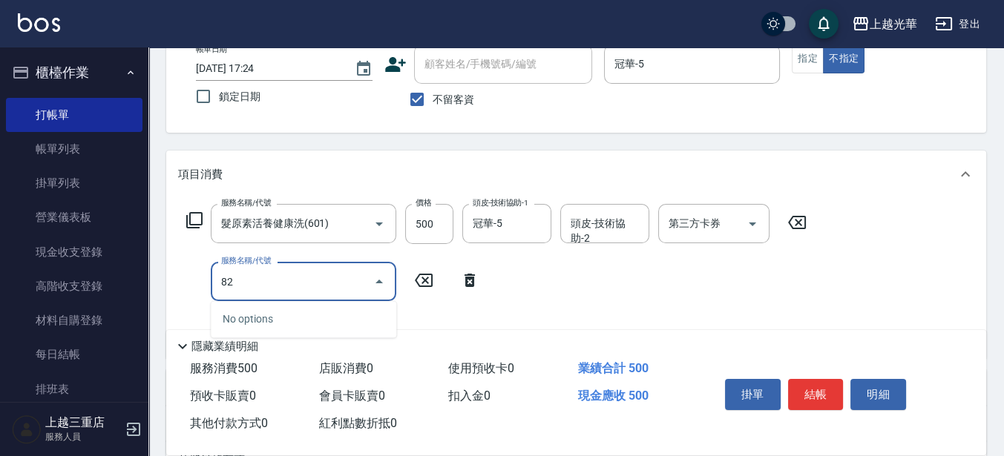
type input "8"
type input "潤絲(801)"
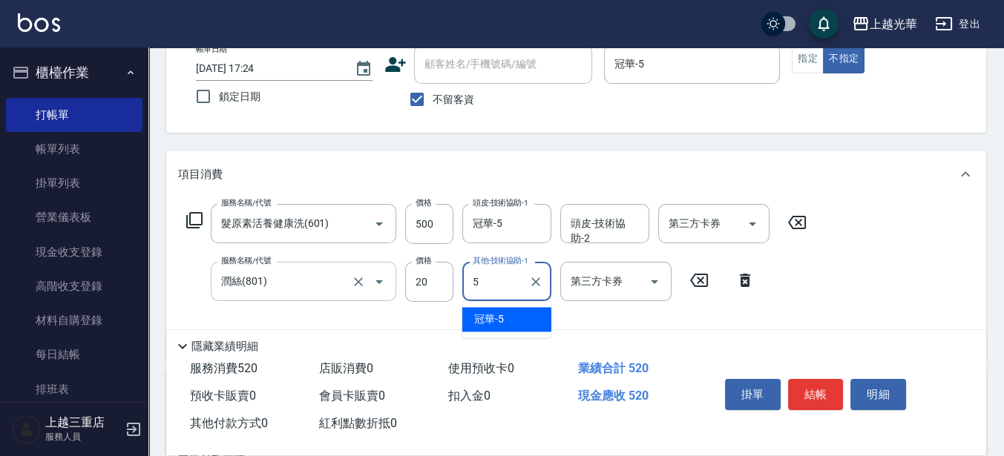
type input "冠華-5"
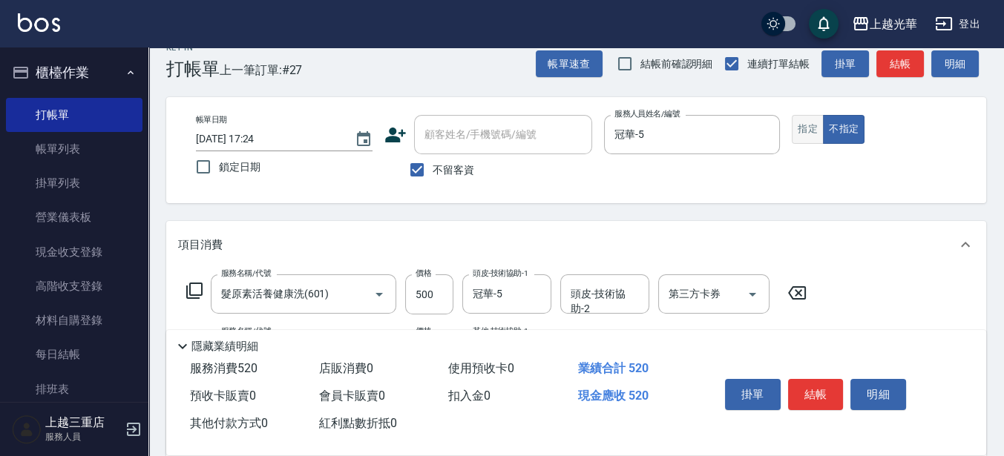
scroll to position [0, 0]
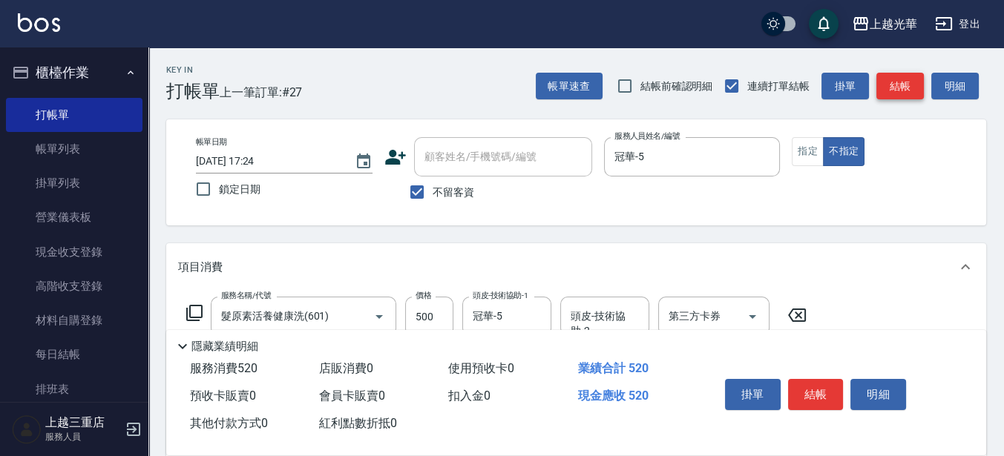
click at [890, 88] on button "結帳" at bounding box center [899, 86] width 47 height 27
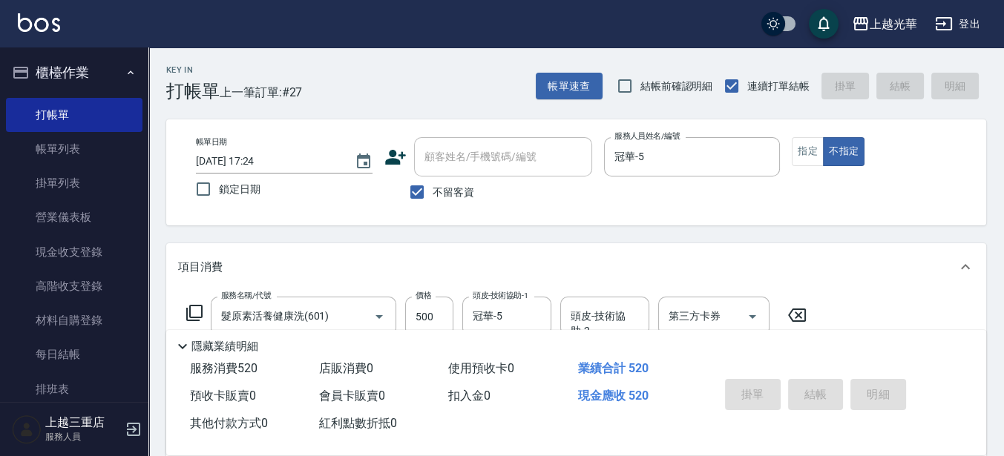
type input "[DATE] 17:45"
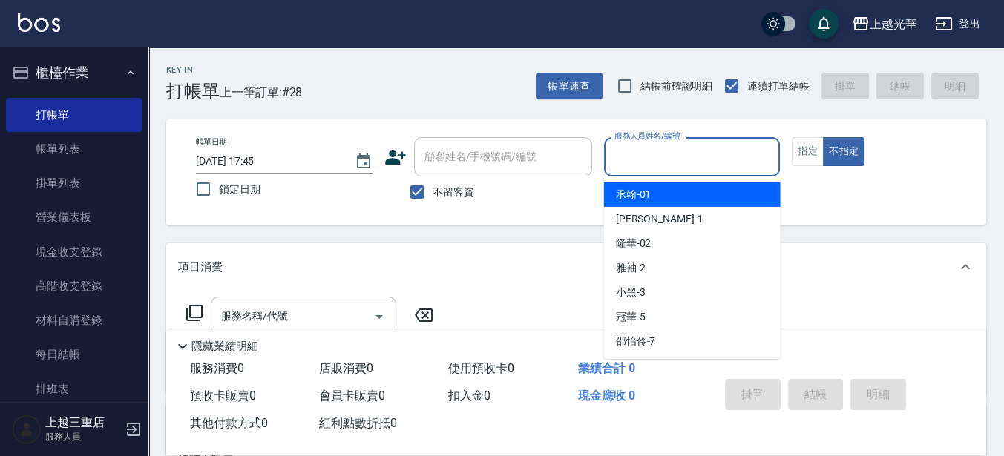
click at [742, 158] on input "服務人員姓名/編號" at bounding box center [692, 157] width 163 height 26
type input "冠華-5"
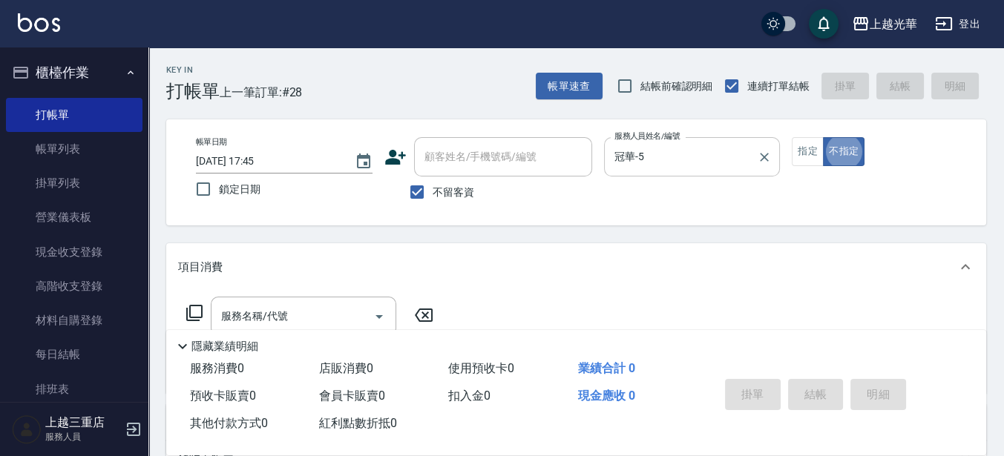
type button "false"
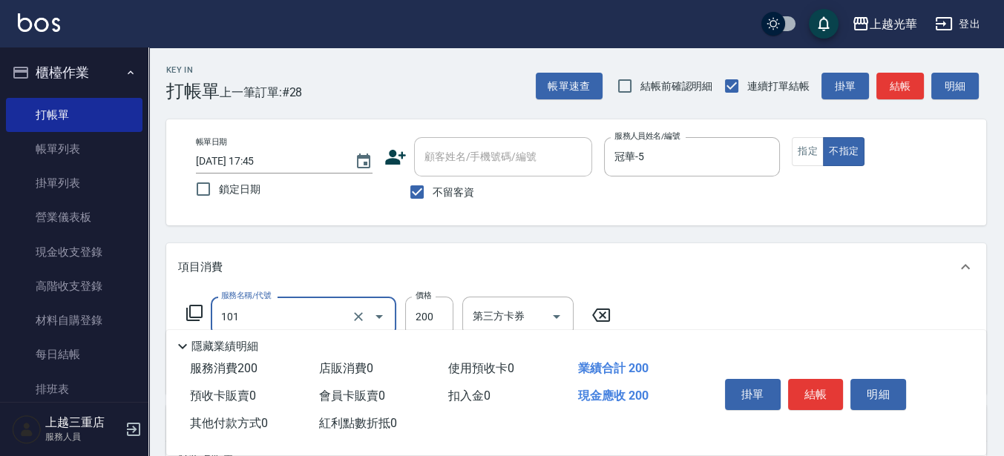
type input "不指定洗髮(101)"
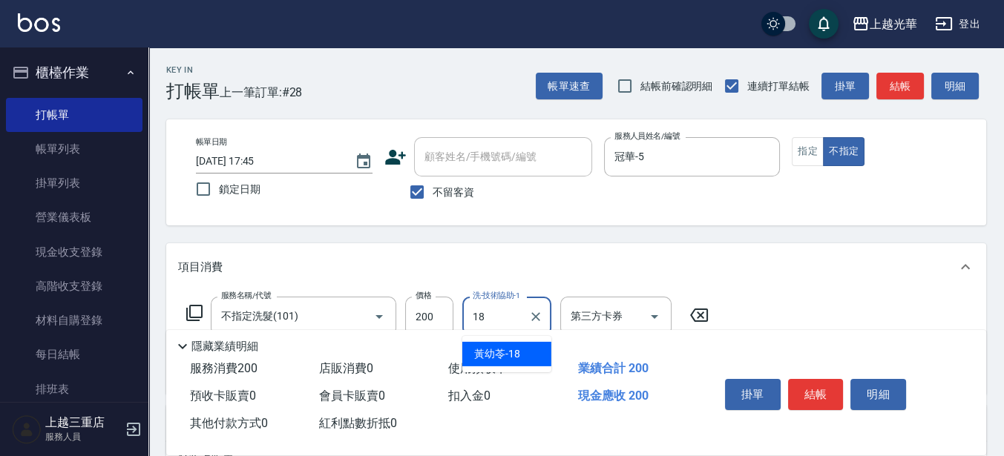
type input "[PERSON_NAME]-18"
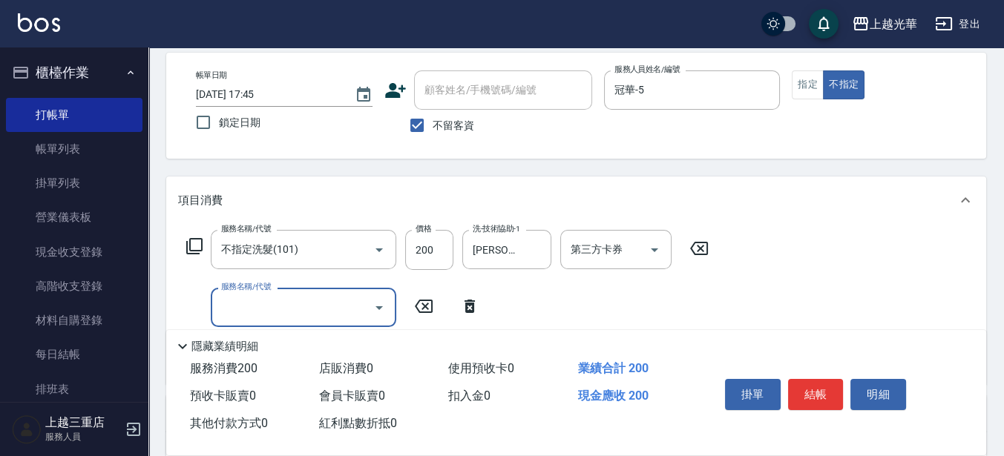
scroll to position [93, 0]
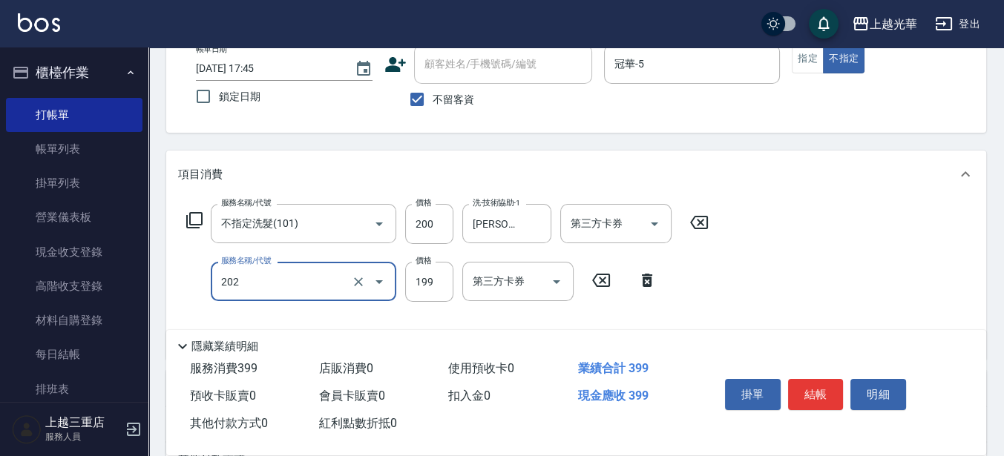
type input "不指定單剪(202)"
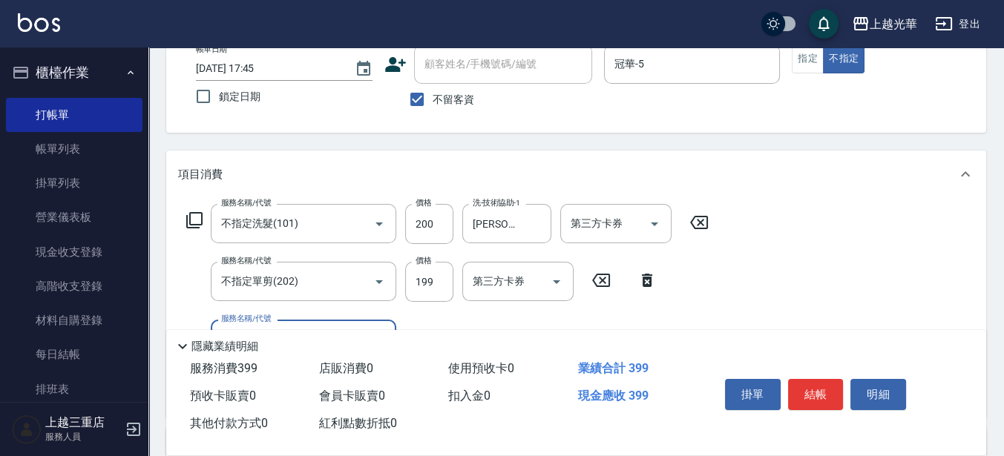
click at [810, 91] on div "帳單日期 [DATE] 17:45 鎖定日期 顧客姓名/手機號碼/編號 顧客姓名/手機號碼/編號 不留客資 服務人員姓名/編號 冠華-5 服務人員姓名/編號 …" at bounding box center [576, 80] width 784 height 70
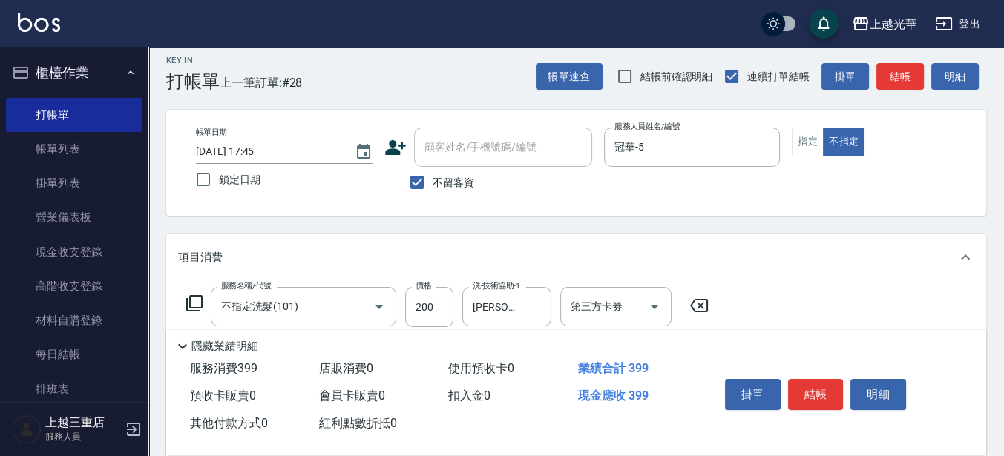
scroll to position [0, 0]
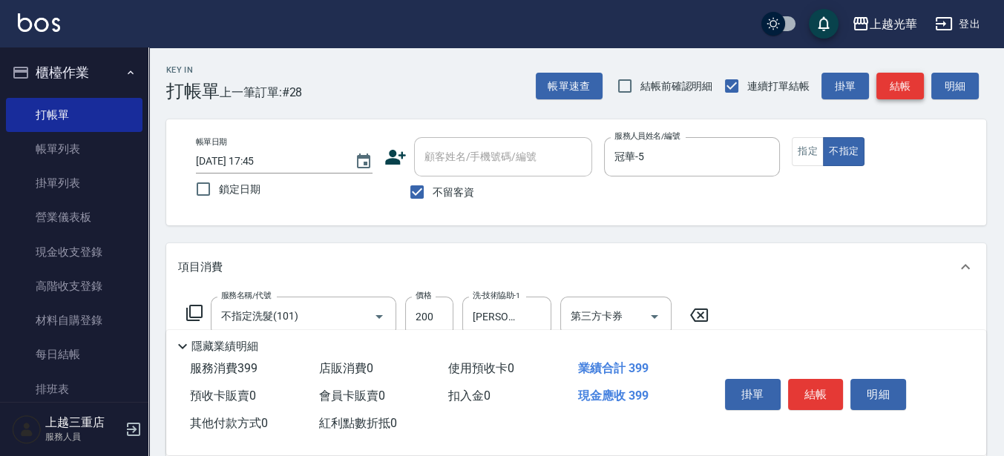
click at [894, 89] on button "結帳" at bounding box center [899, 86] width 47 height 27
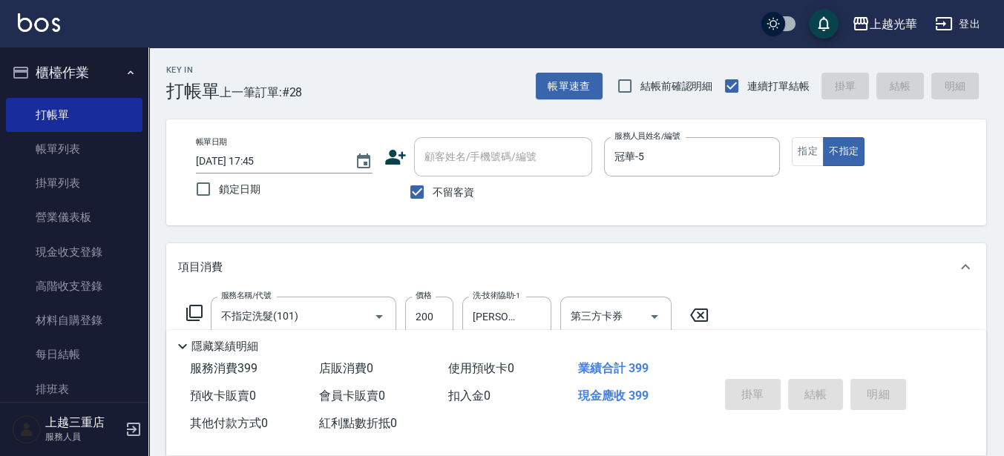
type input "[DATE] 17:59"
